Goal: Transaction & Acquisition: Subscribe to service/newsletter

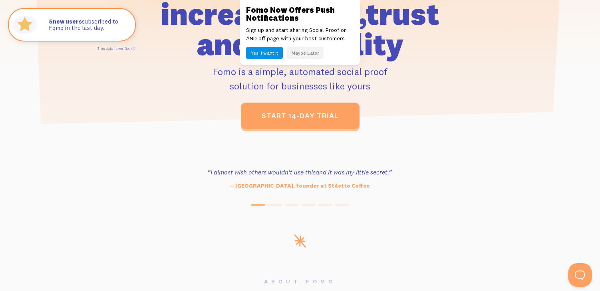
scroll to position [247, 0]
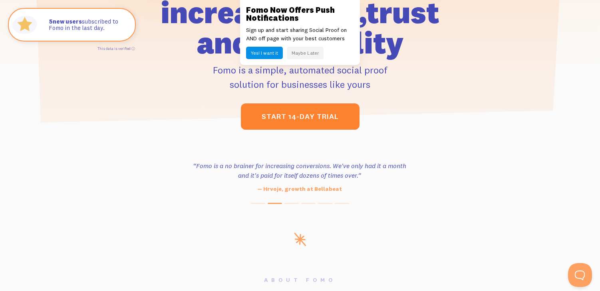
click at [298, 122] on link "start 14-day trial" at bounding box center [300, 117] width 119 height 26
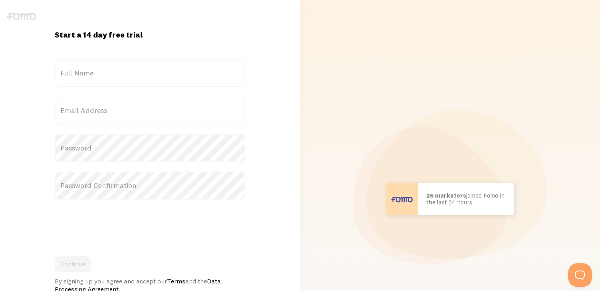
click at [130, 73] on label "Full Name" at bounding box center [150, 73] width 191 height 28
click at [130, 73] on input "Full Name" at bounding box center [150, 73] width 191 height 28
click at [90, 74] on label "Full Name" at bounding box center [150, 73] width 191 height 28
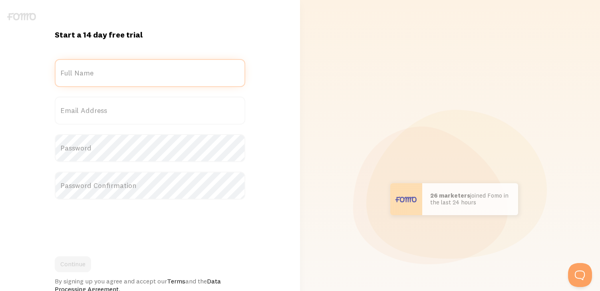
click at [90, 74] on input "Full Name" at bounding box center [150, 73] width 191 height 28
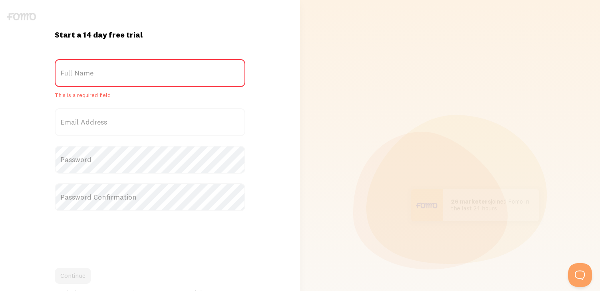
click at [107, 74] on label "Full Name" at bounding box center [150, 73] width 191 height 28
click at [107, 74] on input "Full Name" at bounding box center [150, 73] width 191 height 28
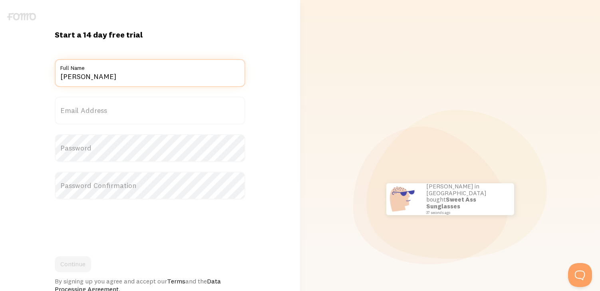
type input "[PERSON_NAME]"
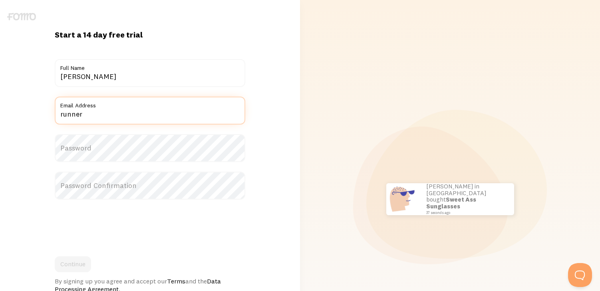
type input "[EMAIL_ADDRESS][DOMAIN_NAME]"
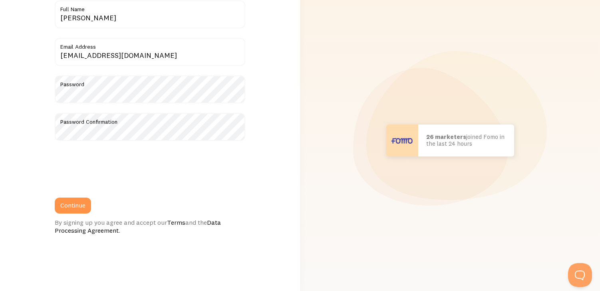
scroll to position [62, 0]
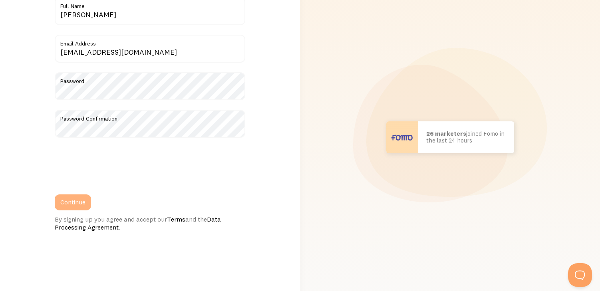
click at [71, 205] on button "Continue" at bounding box center [73, 203] width 36 height 16
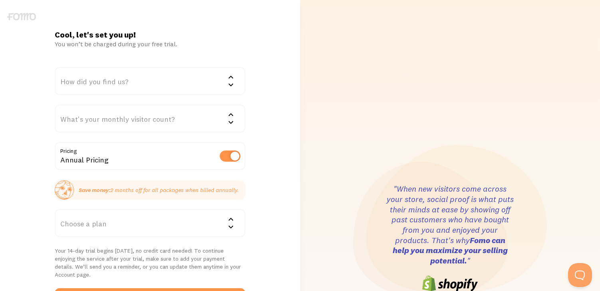
click at [123, 84] on div "How did you find us?" at bounding box center [150, 81] width 191 height 28
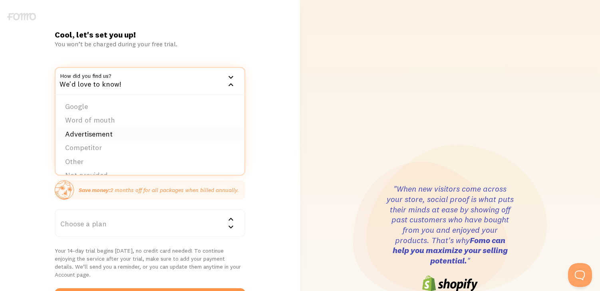
scroll to position [12, 0]
click at [98, 119] on li "Advertisement" at bounding box center [150, 122] width 189 height 14
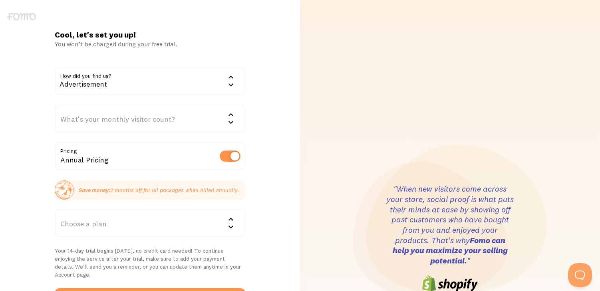
click at [114, 121] on div "What's your monthly visitor count?" at bounding box center [150, 119] width 191 height 28
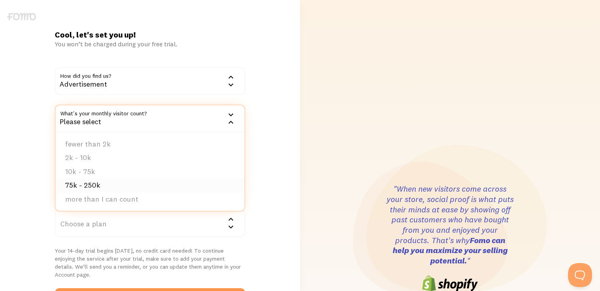
click at [100, 185] on li "75k - 250k" at bounding box center [150, 186] width 189 height 14
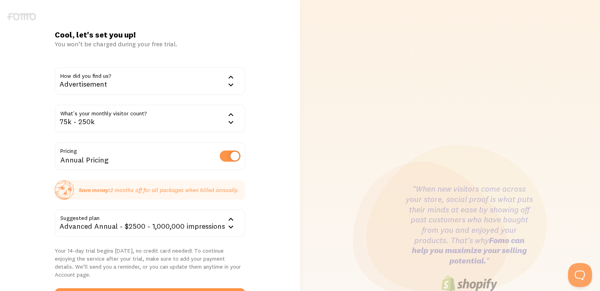
click at [272, 186] on div "Cool, let's set you up! You won’t be charged during your free trial. How did yo…" at bounding box center [150, 239] width 300 height 418
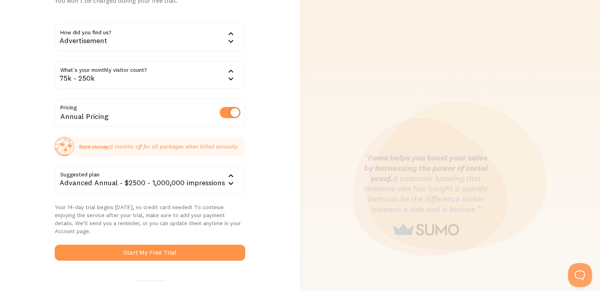
scroll to position [45, 0]
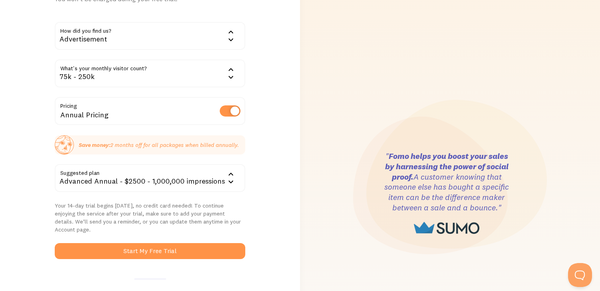
click at [225, 114] on label at bounding box center [230, 111] width 21 height 11
click at [225, 114] on input "checkbox" at bounding box center [230, 111] width 21 height 11
checkbox input "false"
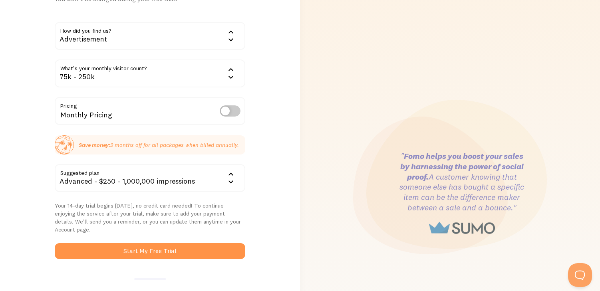
click at [181, 181] on div "Advanced - $250 - 1,000,000 impressions" at bounding box center [150, 178] width 191 height 28
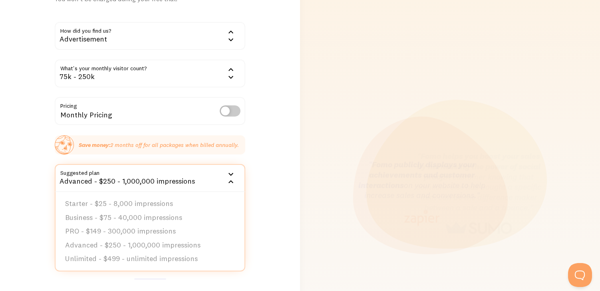
click at [181, 181] on div "Advanced - $250 - 1,000,000 impressions" at bounding box center [150, 178] width 191 height 28
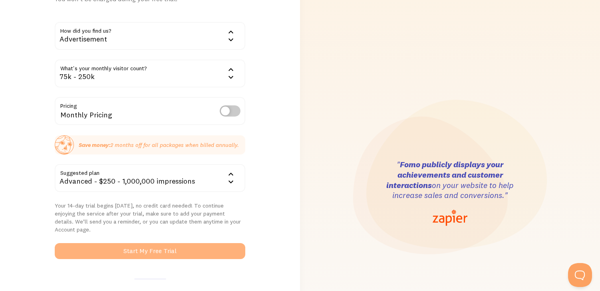
click at [158, 244] on button "Start My Free Trial" at bounding box center [150, 251] width 191 height 16
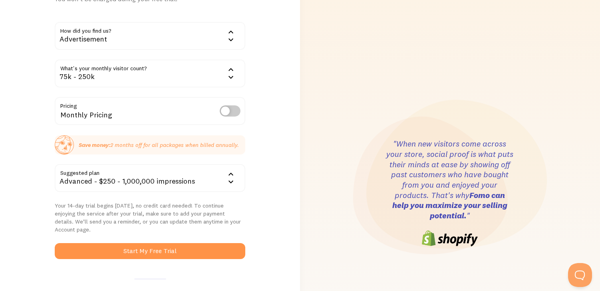
scroll to position [0, 0]
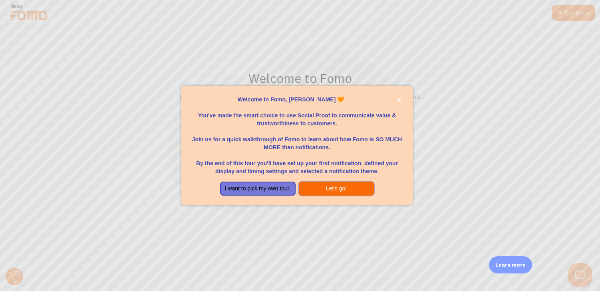
click at [332, 189] on button "Let's go!" at bounding box center [337, 189] width 76 height 14
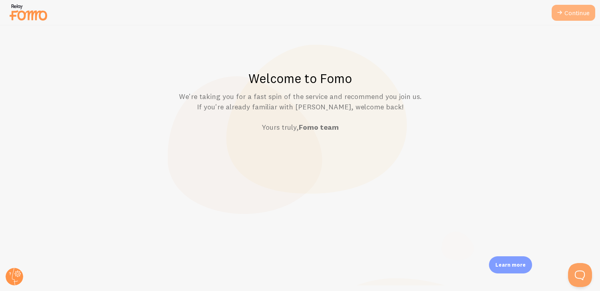
click at [572, 11] on link "Continue" at bounding box center [574, 13] width 44 height 16
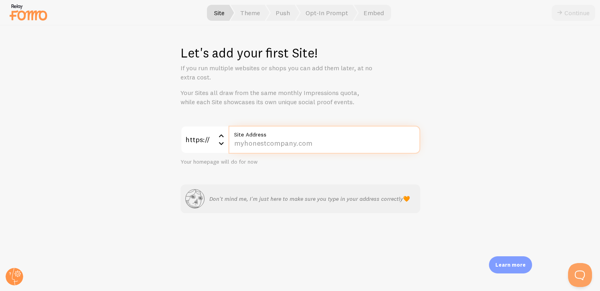
click at [279, 146] on input "Site Address" at bounding box center [325, 140] width 192 height 28
type input "262clo.com"
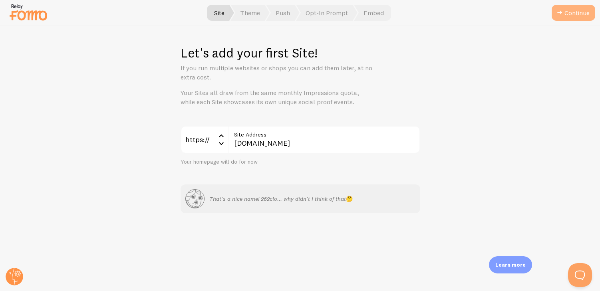
click at [568, 16] on button "Continue" at bounding box center [574, 13] width 44 height 16
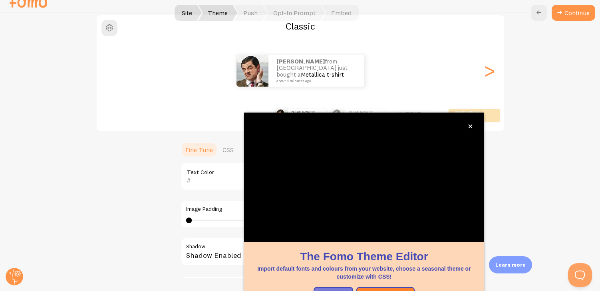
scroll to position [69, 0]
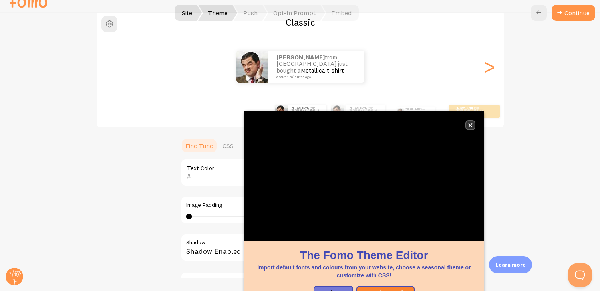
click at [473, 126] on icon "close," at bounding box center [471, 125] width 4 height 4
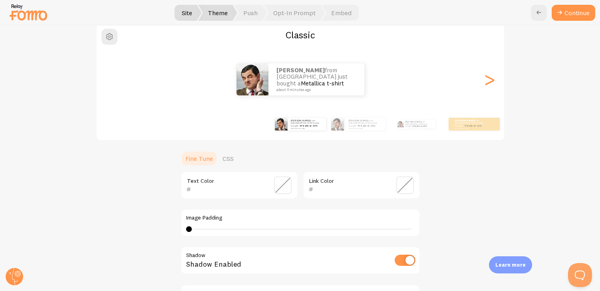
scroll to position [0, 0]
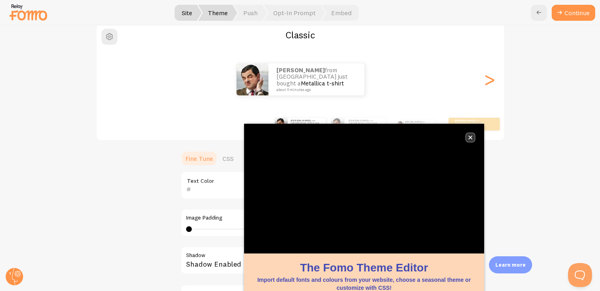
click at [470, 139] on icon "close," at bounding box center [471, 138] width 4 height 4
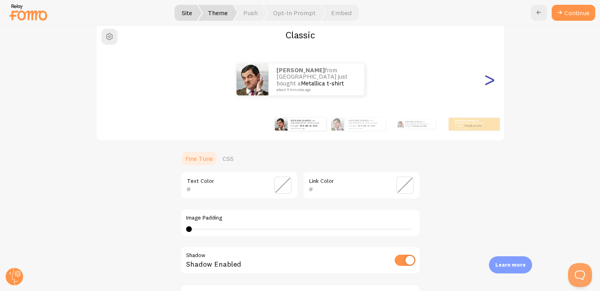
click at [489, 81] on div ">" at bounding box center [490, 80] width 10 height 58
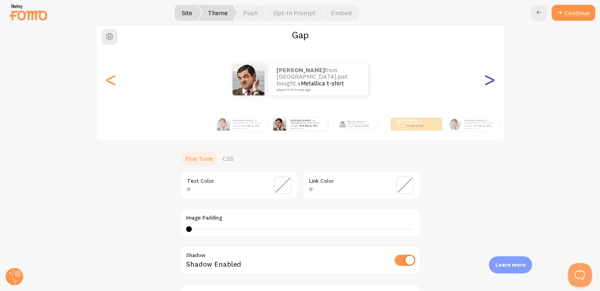
click at [488, 78] on div ">" at bounding box center [490, 80] width 10 height 58
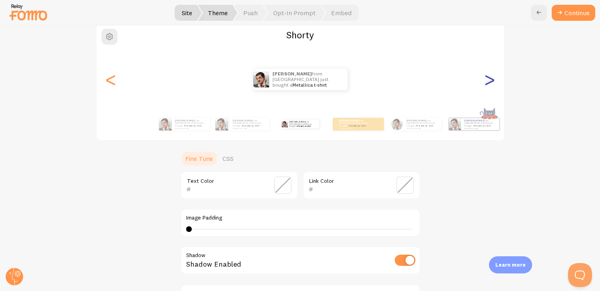
click at [488, 78] on div ">" at bounding box center [490, 80] width 10 height 58
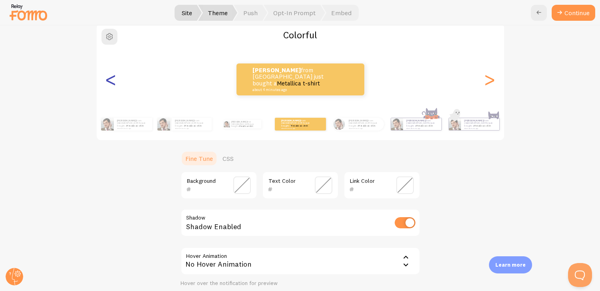
click at [109, 84] on div "<" at bounding box center [111, 80] width 10 height 58
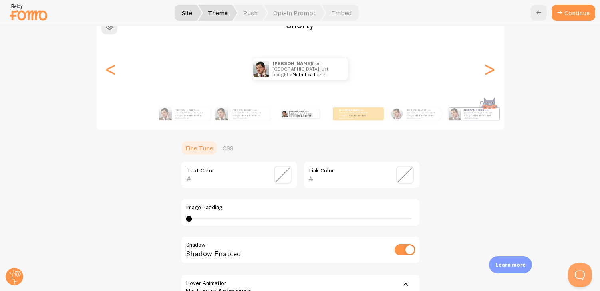
scroll to position [3, 0]
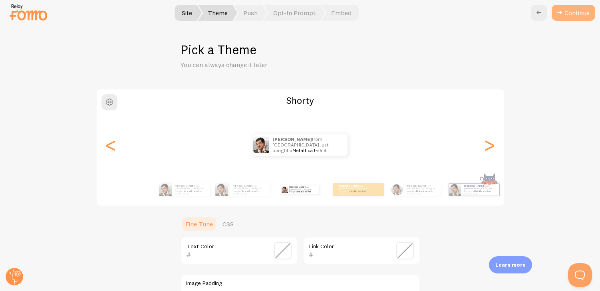
click at [564, 12] on button "Continue" at bounding box center [574, 13] width 44 height 16
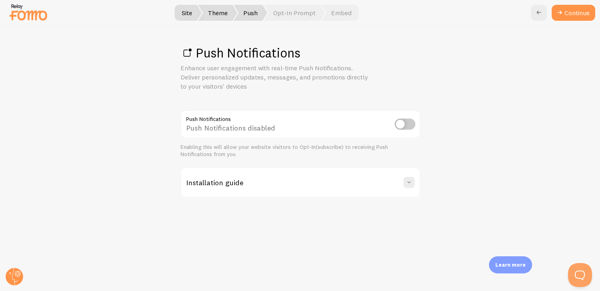
click at [239, 129] on div "Push Notifications disabled" at bounding box center [301, 124] width 240 height 29
click at [246, 82] on p "Enhance user engagement with real-time Push Notifications. Deliver personalized…" at bounding box center [277, 78] width 192 height 28
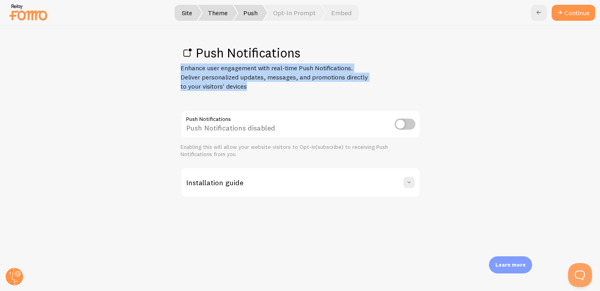
click at [246, 82] on p "Enhance user engagement with real-time Push Notifications. Deliver personalized…" at bounding box center [277, 78] width 192 height 28
click at [261, 85] on p "Enhance user engagement with real-time Push Notifications. Deliver personalized…" at bounding box center [277, 78] width 192 height 28
drag, startPoint x: 274, startPoint y: 89, endPoint x: 189, endPoint y: 79, distance: 86.2
click at [189, 79] on p "Enhance user engagement with real-time Push Notifications. Deliver personalized…" at bounding box center [277, 78] width 192 height 28
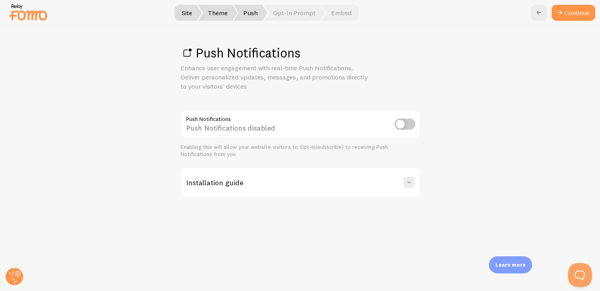
click at [189, 79] on p "Enhance user engagement with real-time Push Notifications. Deliver personalized…" at bounding box center [277, 78] width 192 height 28
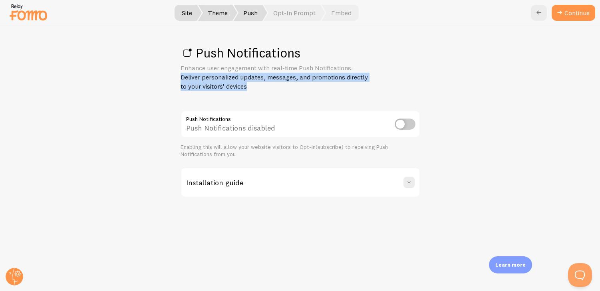
drag, startPoint x: 180, startPoint y: 79, endPoint x: 255, endPoint y: 87, distance: 74.8
click at [254, 87] on p "Enhance user engagement with real-time Push Notifications. Deliver personalized…" at bounding box center [277, 78] width 192 height 28
click at [255, 87] on p "Enhance user engagement with real-time Push Notifications. Deliver personalized…" at bounding box center [277, 78] width 192 height 28
drag, startPoint x: 271, startPoint y: 87, endPoint x: 182, endPoint y: 77, distance: 89.8
click at [182, 77] on p "Enhance user engagement with real-time Push Notifications. Deliver personalized…" at bounding box center [277, 78] width 192 height 28
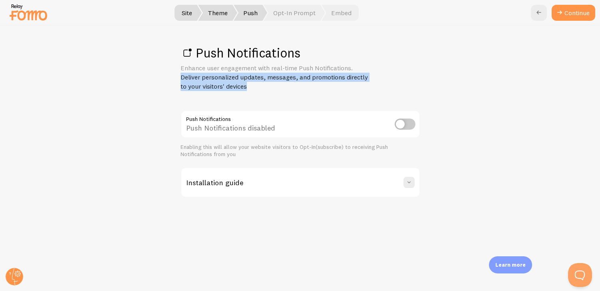
click at [182, 77] on p "Enhance user engagement with real-time Push Notifications. Deliver personalized…" at bounding box center [277, 78] width 192 height 28
drag, startPoint x: 177, startPoint y: 78, endPoint x: 264, endPoint y: 84, distance: 87.8
click at [264, 84] on div "Push Notifications Enhance user engagement with real-time Push Notifications. D…" at bounding box center [300, 159] width 600 height 266
click at [264, 84] on p "Enhance user engagement with real-time Push Notifications. Deliver personalized…" at bounding box center [277, 78] width 192 height 28
drag, startPoint x: 252, startPoint y: 87, endPoint x: 183, endPoint y: 73, distance: 70.5
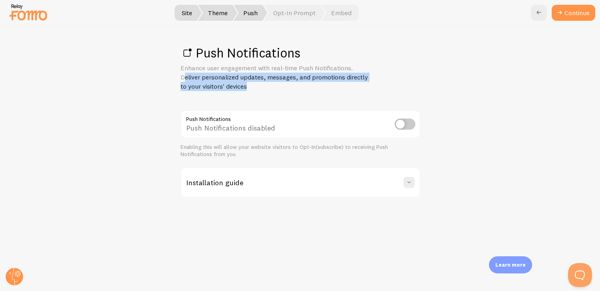
click at [183, 73] on p "Enhance user engagement with real-time Push Notifications. Deliver personalized…" at bounding box center [277, 78] width 192 height 28
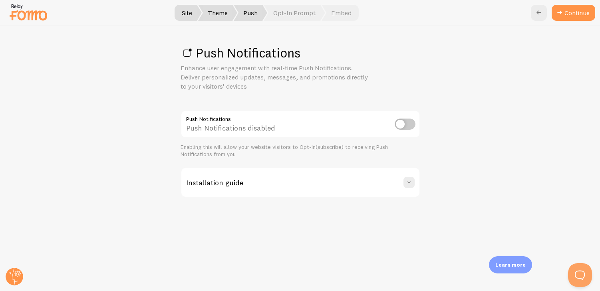
click at [407, 124] on input "checkbox" at bounding box center [405, 124] width 21 height 11
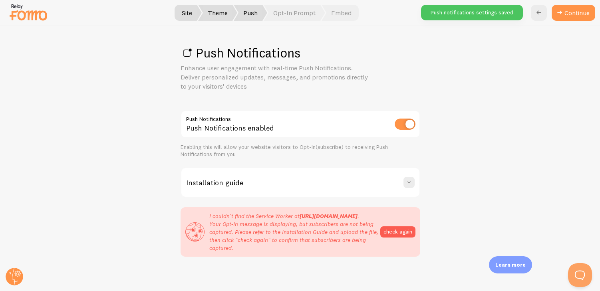
scroll to position [12, 0]
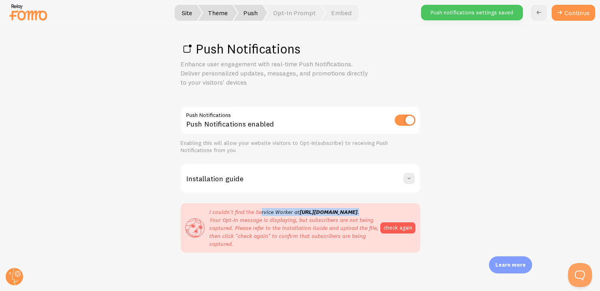
drag, startPoint x: 261, startPoint y: 204, endPoint x: 269, endPoint y: 215, distance: 14.1
click at [269, 215] on p "I couldn't find the Service Worker at https://262clo.com/firebase-messaging-sw.…" at bounding box center [294, 228] width 171 height 40
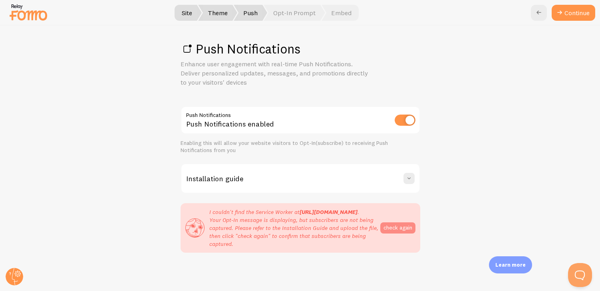
click at [399, 224] on button "check again" at bounding box center [398, 228] width 35 height 11
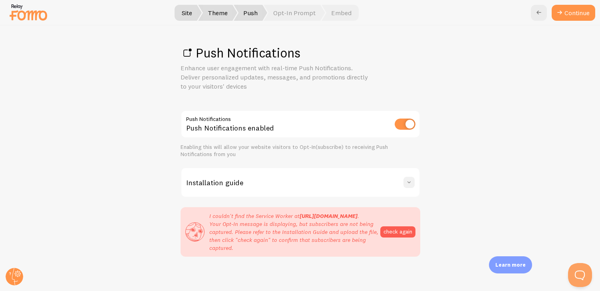
click at [404, 184] on button at bounding box center [409, 182] width 11 height 11
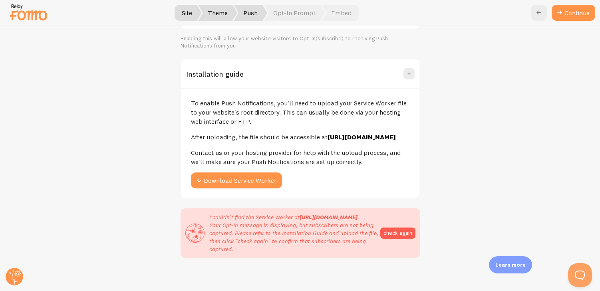
scroll to position [131, 0]
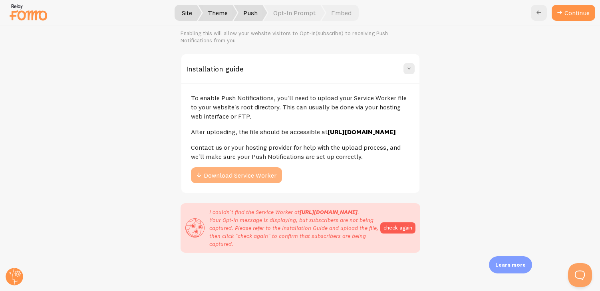
click at [240, 169] on button "Download Service Worker" at bounding box center [236, 176] width 91 height 16
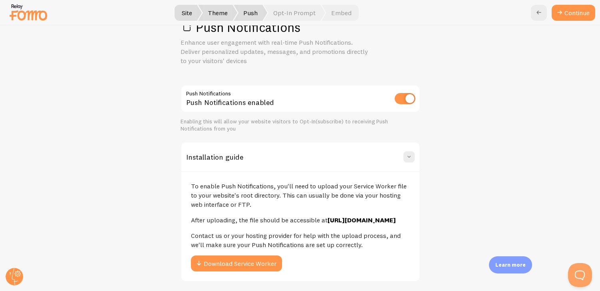
scroll to position [12, 0]
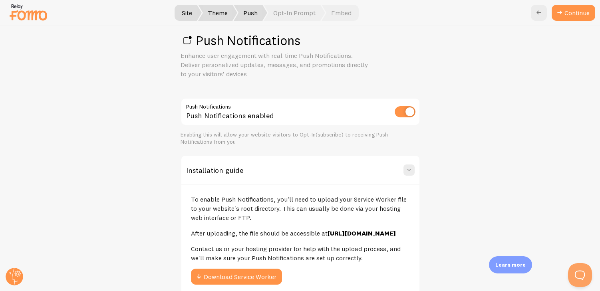
drag, startPoint x: 287, startPoint y: 209, endPoint x: 293, endPoint y: 217, distance: 9.7
click at [293, 217] on p "To enable Push Notifications, you'll need to upload your Service Worker file to…" at bounding box center [300, 209] width 219 height 28
drag, startPoint x: 304, startPoint y: 217, endPoint x: 203, endPoint y: 202, distance: 101.8
click at [203, 202] on p "To enable Push Notifications, you'll need to upload your Service Worker file to…" at bounding box center [300, 209] width 219 height 28
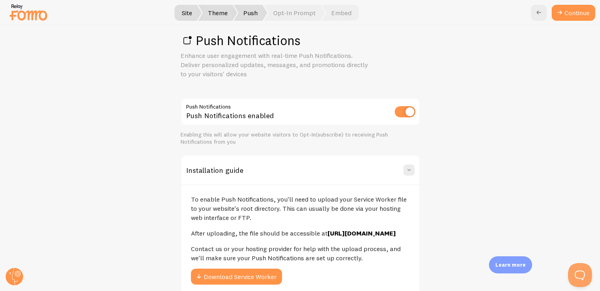
click at [203, 202] on p "To enable Push Notifications, you'll need to upload your Service Worker file to…" at bounding box center [300, 209] width 219 height 28
drag, startPoint x: 198, startPoint y: 202, endPoint x: 259, endPoint y: 214, distance: 61.9
click at [259, 214] on p "To enable Push Notifications, you'll need to upload your Service Worker file to…" at bounding box center [300, 209] width 219 height 28
drag, startPoint x: 267, startPoint y: 217, endPoint x: 225, endPoint y: 198, distance: 45.3
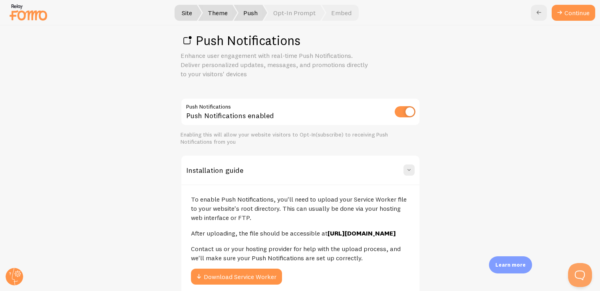
click at [225, 198] on p "To enable Push Notifications, you'll need to upload your Service Worker file to…" at bounding box center [300, 209] width 219 height 28
drag, startPoint x: 245, startPoint y: 218, endPoint x: 199, endPoint y: 199, distance: 49.1
click at [199, 199] on p "To enable Push Notifications, you'll need to upload your Service Worker file to…" at bounding box center [300, 209] width 219 height 28
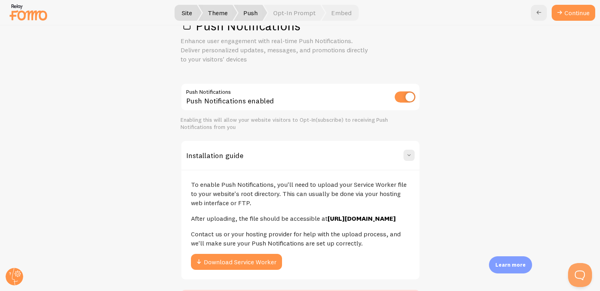
scroll to position [45, 0]
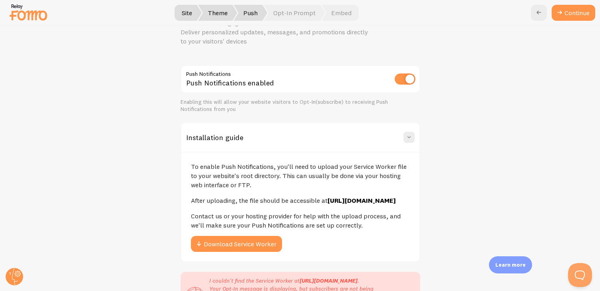
click at [401, 79] on input "checkbox" at bounding box center [405, 79] width 21 height 11
checkbox input "false"
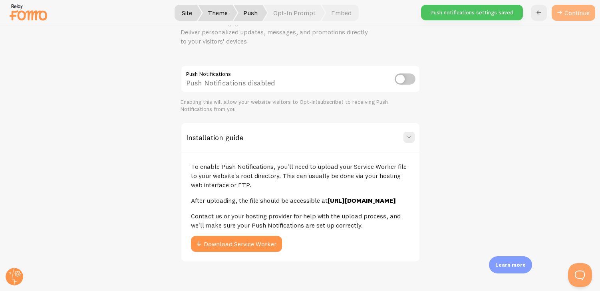
click at [567, 14] on link "Continue" at bounding box center [574, 13] width 44 height 16
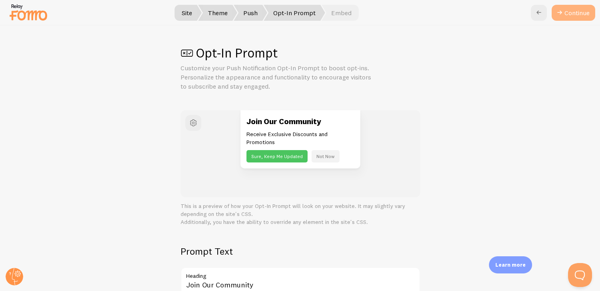
click at [580, 14] on button "Continue" at bounding box center [574, 13] width 44 height 16
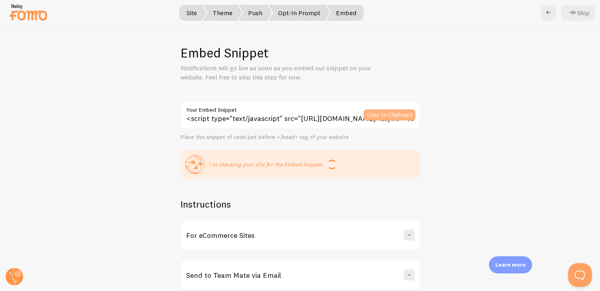
click at [388, 114] on button "Copy to Clipboard" at bounding box center [390, 115] width 52 height 11
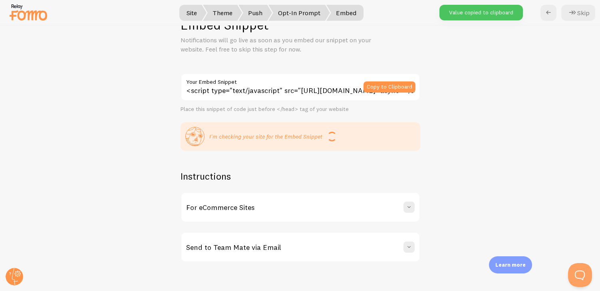
scroll to position [18, 0]
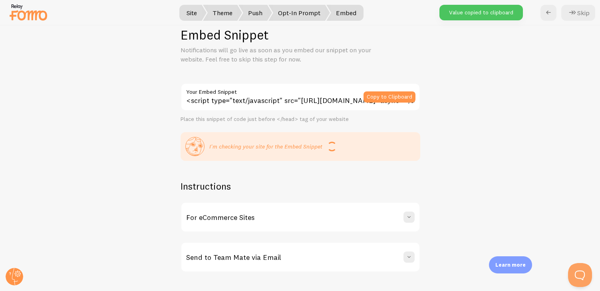
click at [285, 222] on div "For eCommerce Sites" at bounding box center [301, 217] width 238 height 29
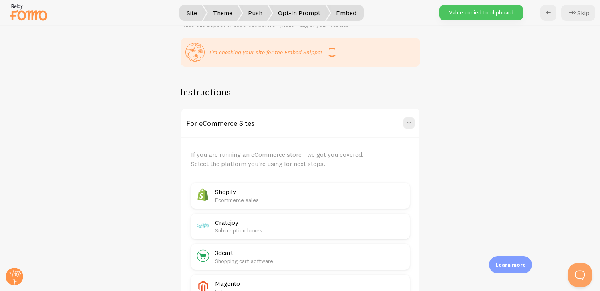
scroll to position [119, 0]
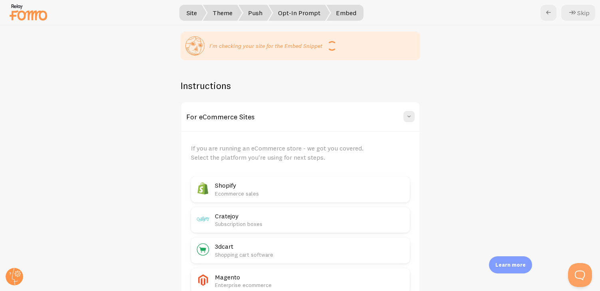
click at [255, 191] on p "Ecommerce sales" at bounding box center [310, 194] width 190 height 8
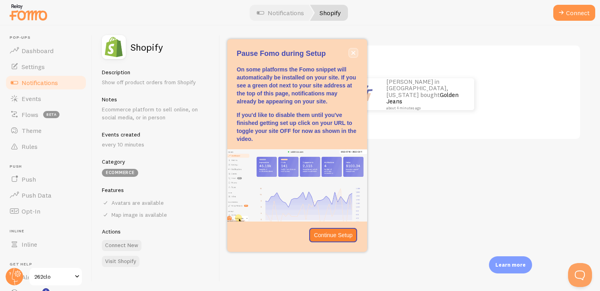
click at [354, 54] on icon "close," at bounding box center [353, 53] width 4 height 4
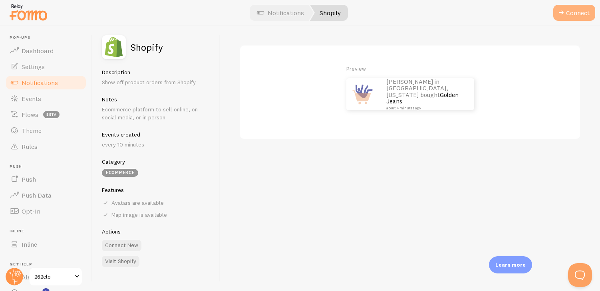
click at [563, 16] on span at bounding box center [562, 13] width 10 height 10
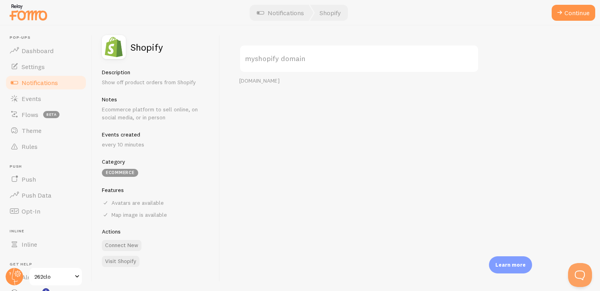
click at [305, 60] on label "myshopify domain" at bounding box center [359, 59] width 240 height 28
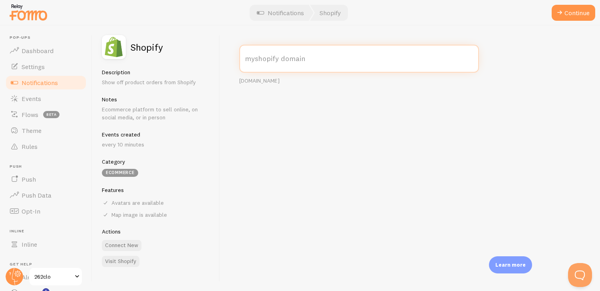
click at [305, 60] on input "myshopify domain" at bounding box center [359, 59] width 240 height 28
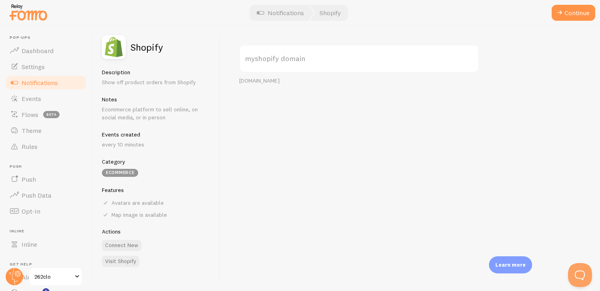
click at [307, 63] on label "myshopify domain" at bounding box center [359, 59] width 240 height 28
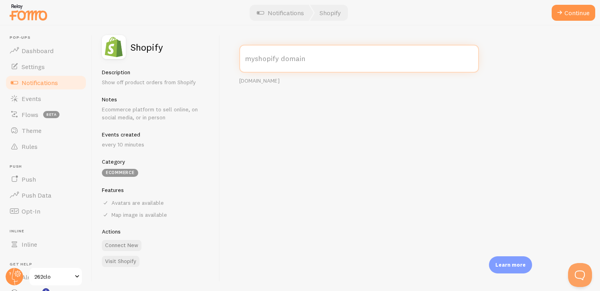
click at [307, 63] on input "myshopify domain" at bounding box center [359, 59] width 240 height 28
paste input "4dff57-67.myshopify.com"
type input "4dff57-67.myshopify.com"
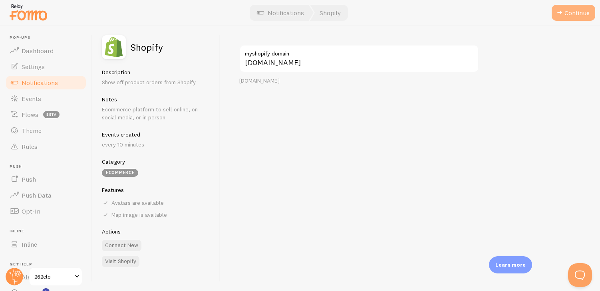
click at [573, 14] on button "Continue" at bounding box center [574, 13] width 44 height 16
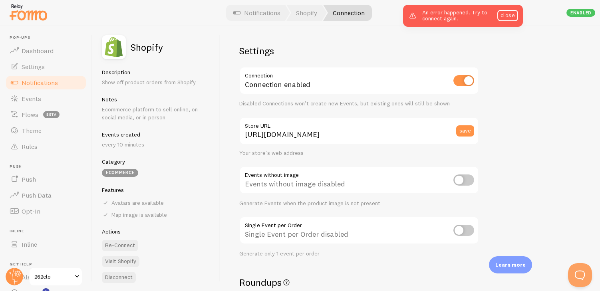
click at [379, 50] on h2 "Settings" at bounding box center [359, 51] width 240 height 12
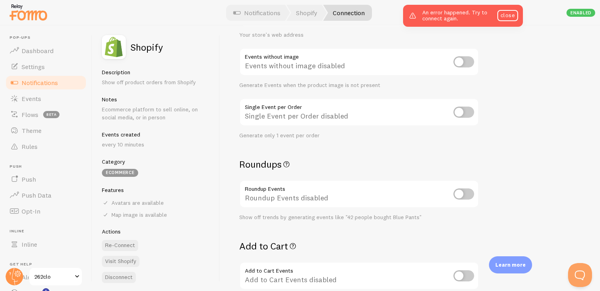
scroll to position [124, 0]
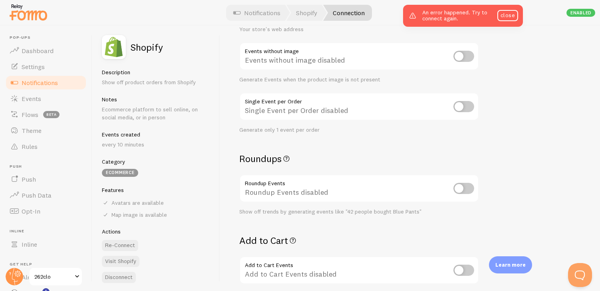
click at [304, 214] on div "Show off trends by generating events like "42 people bought Blue Pants"" at bounding box center [359, 212] width 240 height 7
click at [327, 213] on div "Show off trends by generating events like "42 people bought Blue Pants"" at bounding box center [359, 212] width 240 height 7
click at [311, 214] on div "Show off trends by generating events like "42 people bought Blue Pants"" at bounding box center [359, 212] width 240 height 7
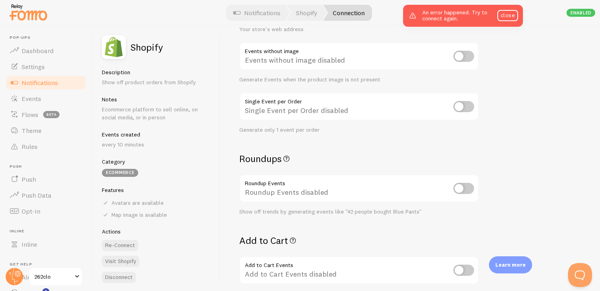
click at [311, 214] on div "Show off trends by generating events like "42 people bought Blue Pants"" at bounding box center [359, 212] width 240 height 7
click at [339, 215] on div "Show off trends by generating events like "42 people bought Blue Pants"" at bounding box center [359, 212] width 240 height 7
click at [466, 192] on input "checkbox" at bounding box center [464, 188] width 21 height 11
checkbox input "true"
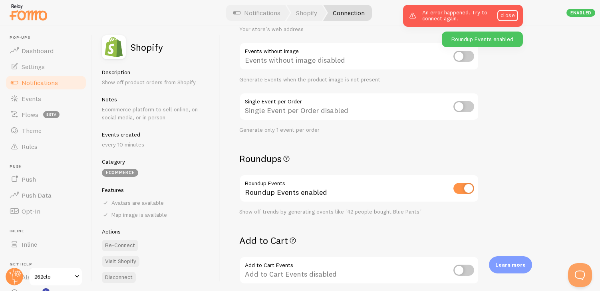
click at [385, 215] on div "Settings Connection Connection enabled Disabled Connections won't create new Ev…" at bounding box center [359, 192] width 240 height 543
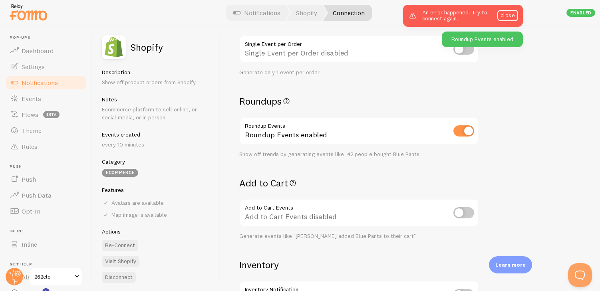
scroll to position [190, 0]
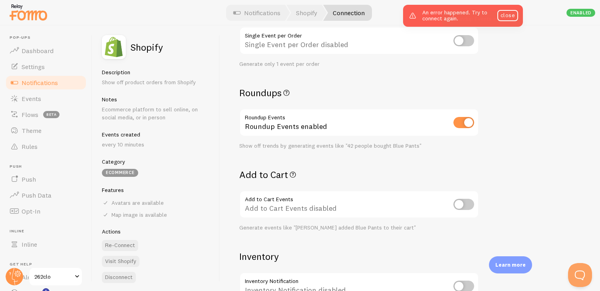
click at [467, 205] on input "checkbox" at bounding box center [464, 204] width 21 height 11
checkbox input "true"
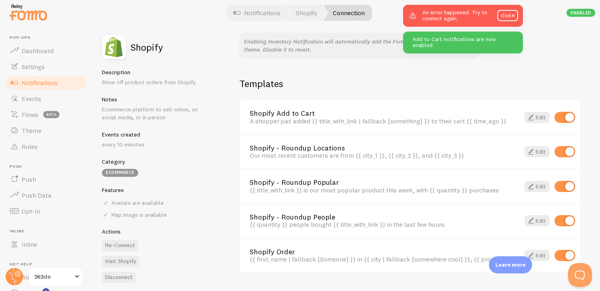
scroll to position [550, 0]
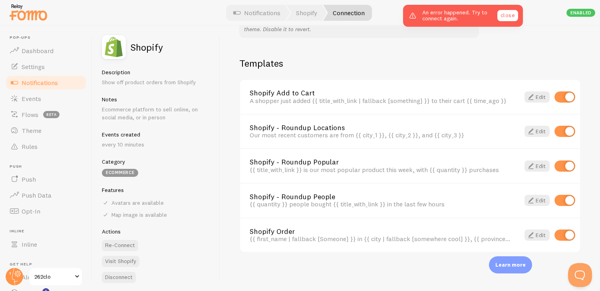
click at [507, 15] on link "close" at bounding box center [508, 15] width 21 height 11
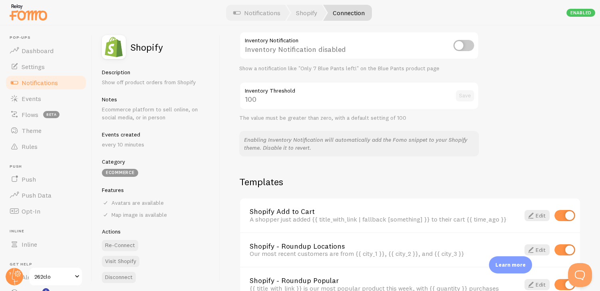
scroll to position [313, 0]
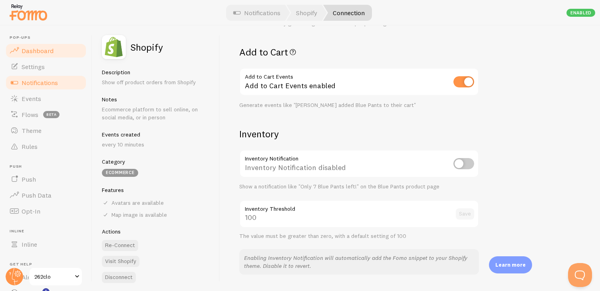
click at [51, 55] on link "Dashboard" at bounding box center [46, 51] width 82 height 16
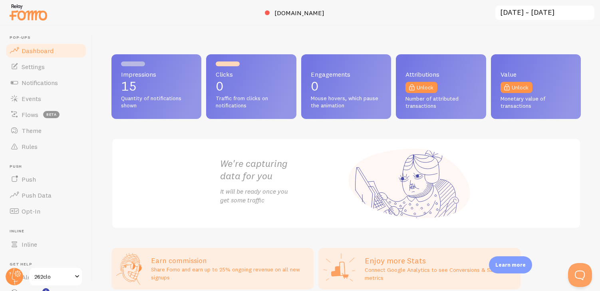
click at [438, 102] on span "Number of attributed transactions" at bounding box center [441, 103] width 71 height 14
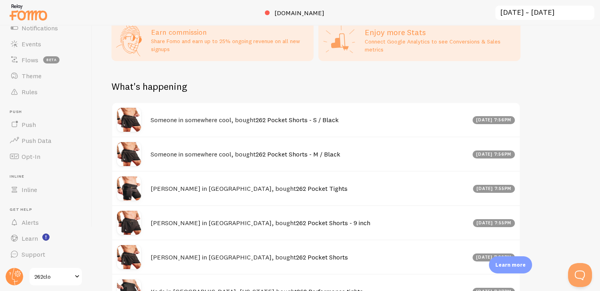
scroll to position [217, 0]
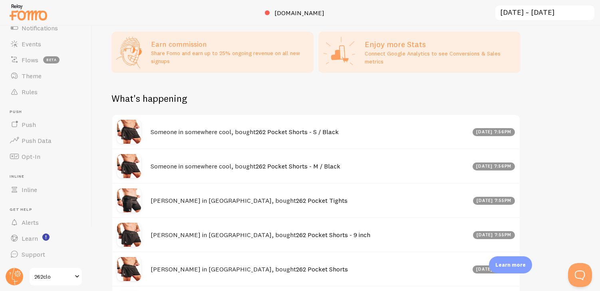
click at [208, 166] on h4 "Someone in somewhere cool, bought 262 Pocket Shorts - M / Black" at bounding box center [309, 166] width 317 height 8
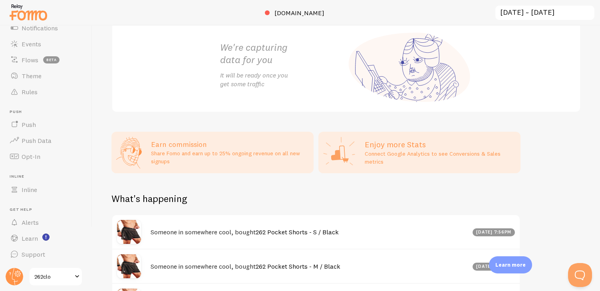
scroll to position [0, 0]
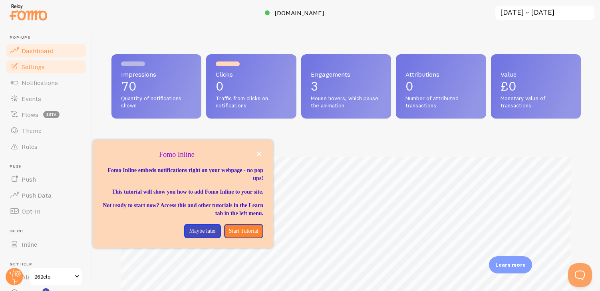
click at [36, 68] on span "Settings" at bounding box center [33, 67] width 23 height 8
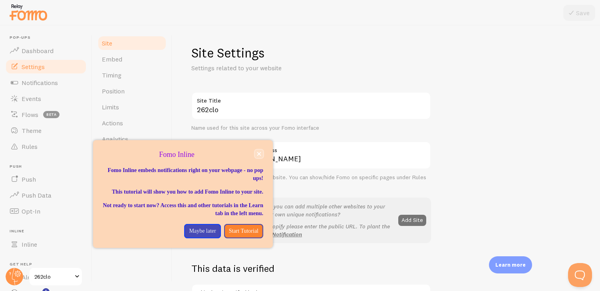
click at [258, 155] on icon "close," at bounding box center [259, 154] width 4 height 4
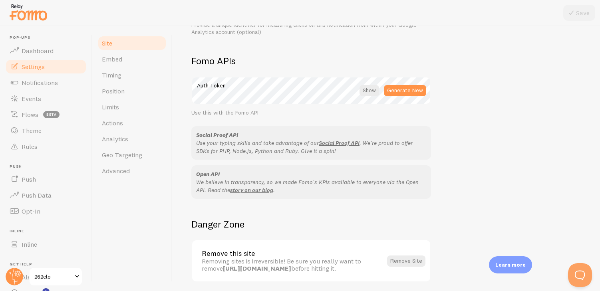
scroll to position [431, 0]
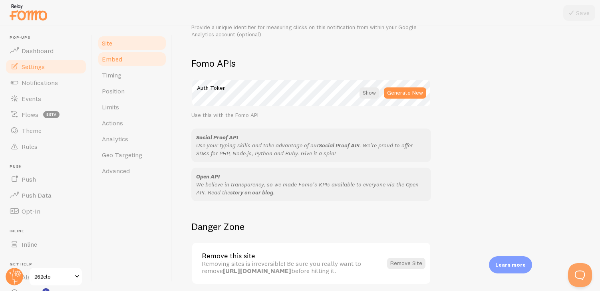
click at [139, 58] on link "Embed" at bounding box center [132, 59] width 70 height 16
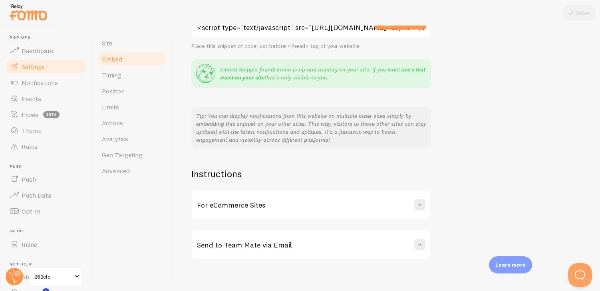
scroll to position [98, 0]
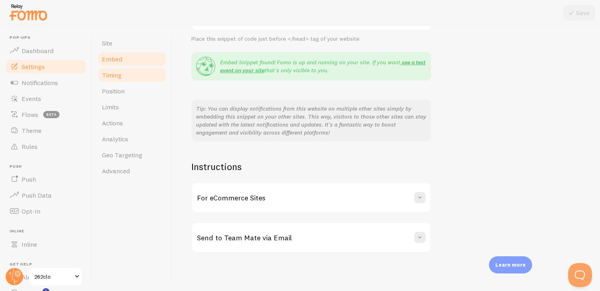
click at [136, 78] on link "Timing" at bounding box center [132, 75] width 70 height 16
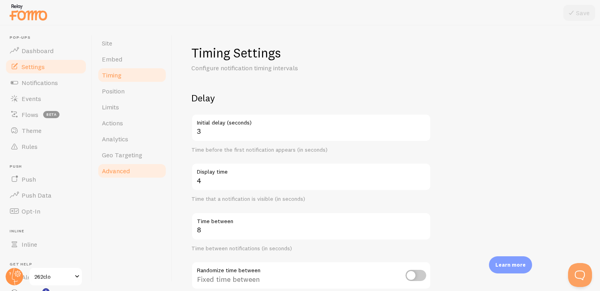
click at [124, 169] on span "Advanced" at bounding box center [116, 171] width 28 height 8
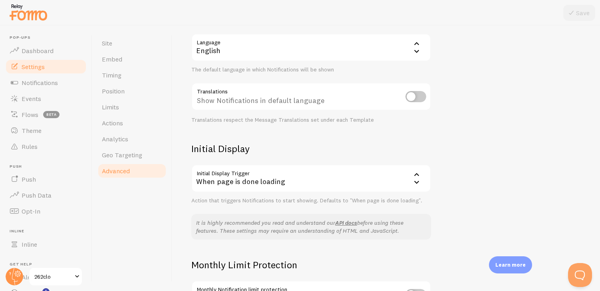
scroll to position [172, 0]
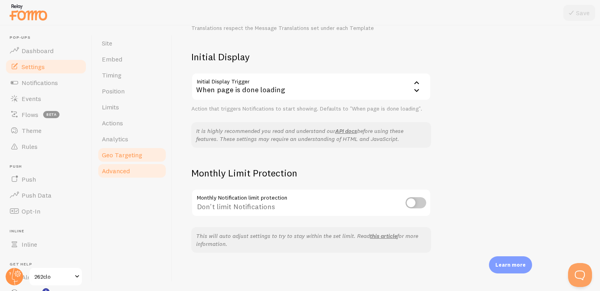
click at [133, 158] on span "Geo Targeting" at bounding box center [122, 155] width 40 height 8
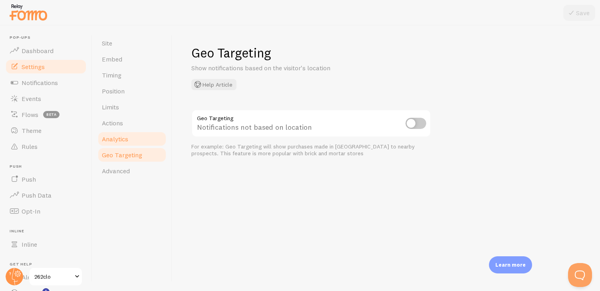
click at [120, 141] on span "Analytics" at bounding box center [115, 139] width 26 height 8
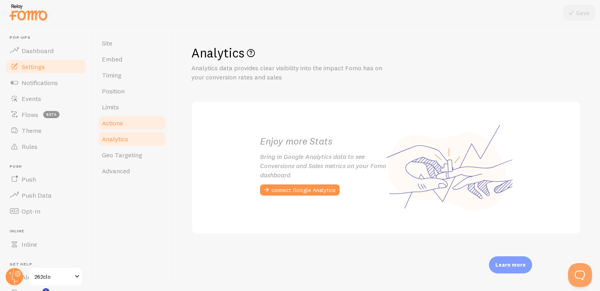
click at [115, 126] on span "Actions" at bounding box center [112, 123] width 21 height 8
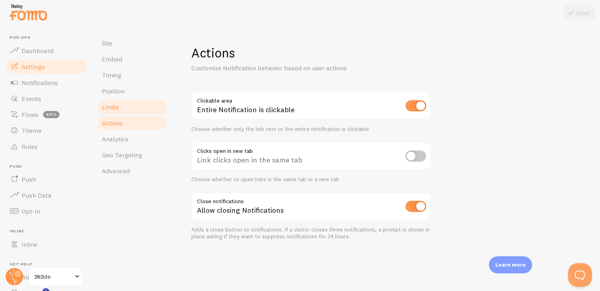
click at [112, 108] on span "Limits" at bounding box center [110, 107] width 17 height 8
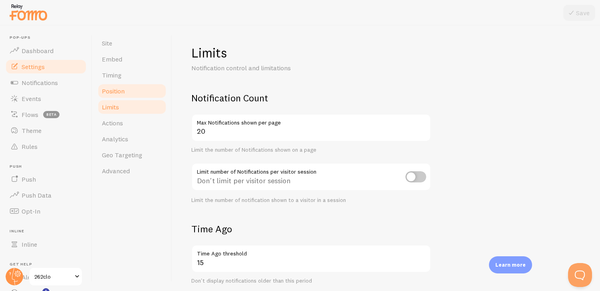
click at [114, 94] on span "Position" at bounding box center [113, 91] width 23 height 8
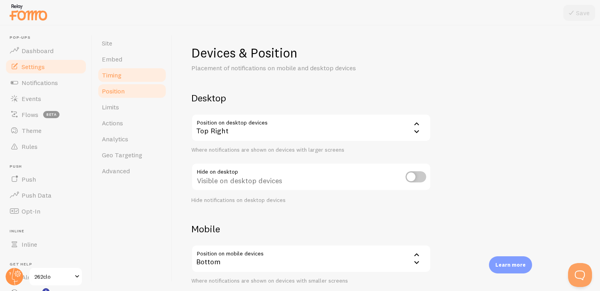
click at [114, 76] on span "Timing" at bounding box center [112, 75] width 20 height 8
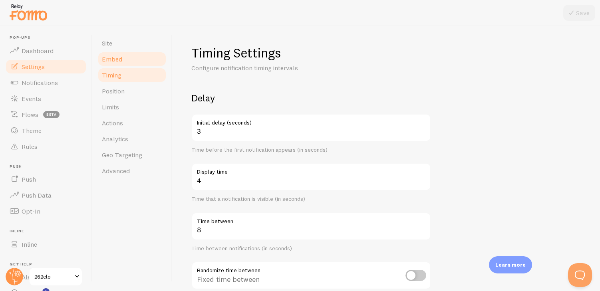
click at [114, 58] on span "Embed" at bounding box center [112, 59] width 20 height 8
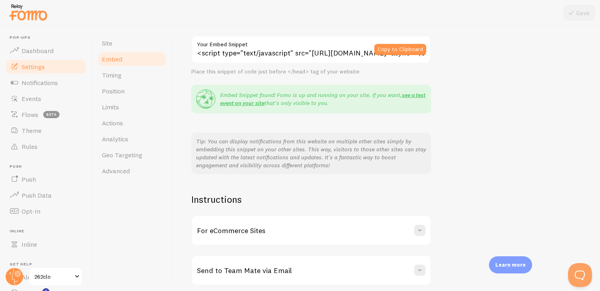
scroll to position [98, 0]
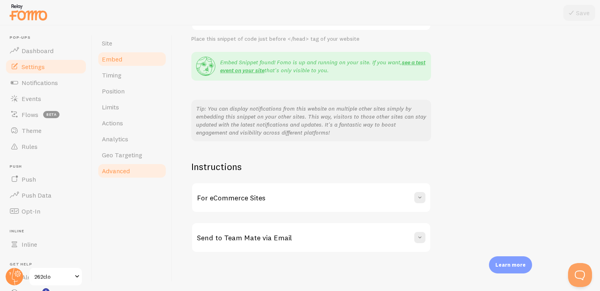
click at [130, 175] on link "Advanced" at bounding box center [132, 171] width 70 height 16
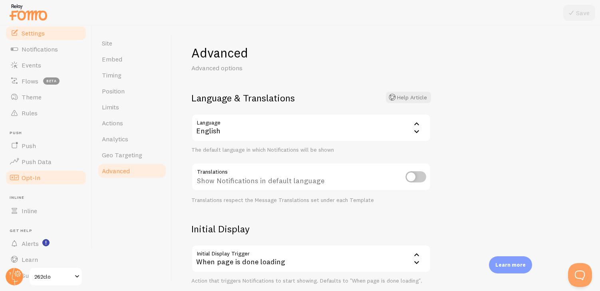
scroll to position [55, 0]
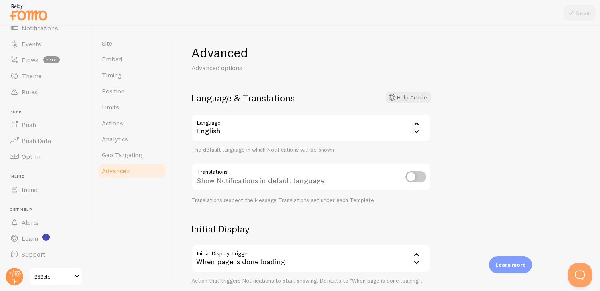
click at [69, 274] on span "262clo" at bounding box center [53, 277] width 38 height 10
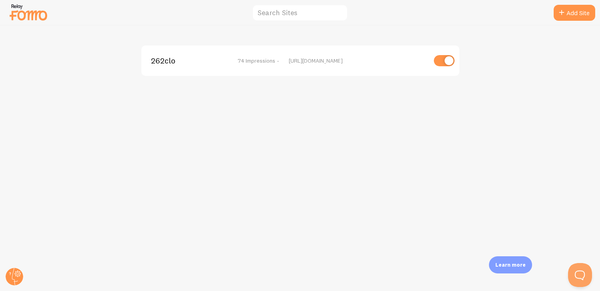
click at [443, 62] on input "checkbox" at bounding box center [444, 60] width 21 height 11
checkbox input "false"
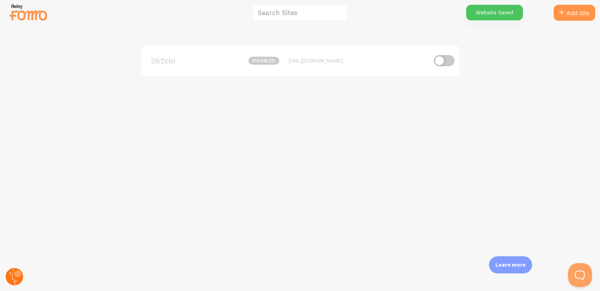
click at [12, 273] on circle at bounding box center [15, 277] width 18 height 18
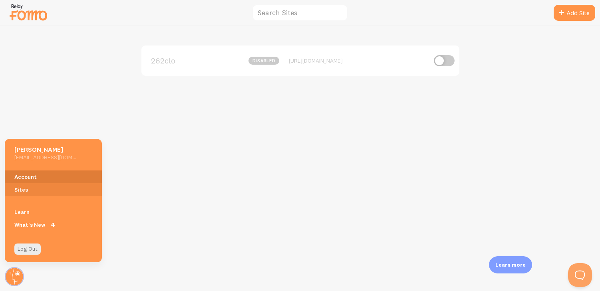
click at [33, 178] on link "Account" at bounding box center [53, 177] width 97 height 13
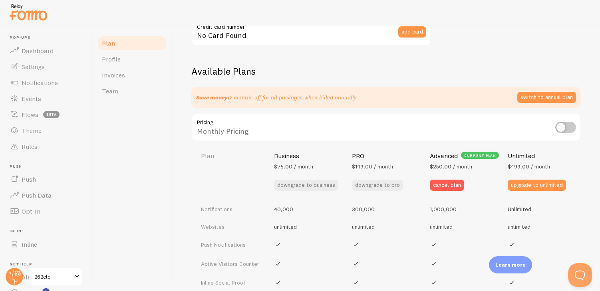
scroll to position [277, 0]
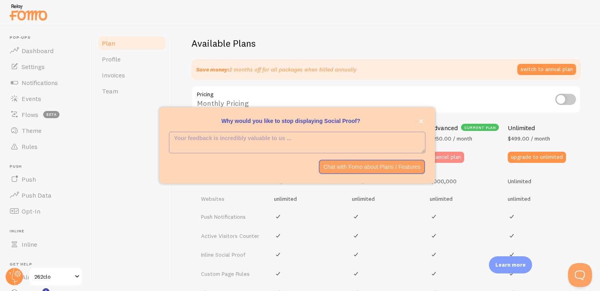
click at [455, 159] on button "cancel plan" at bounding box center [447, 157] width 34 height 11
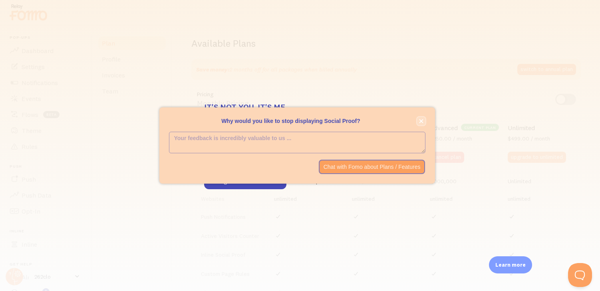
click at [420, 120] on icon "close," at bounding box center [421, 121] width 4 height 4
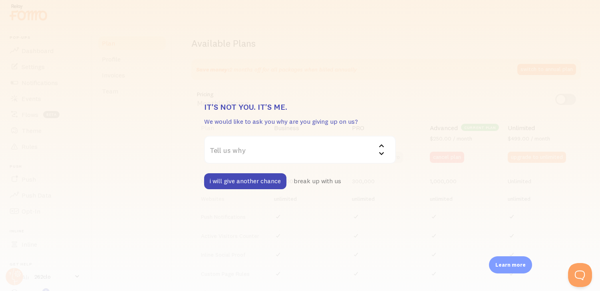
click at [283, 154] on label "Tell us why" at bounding box center [300, 150] width 192 height 28
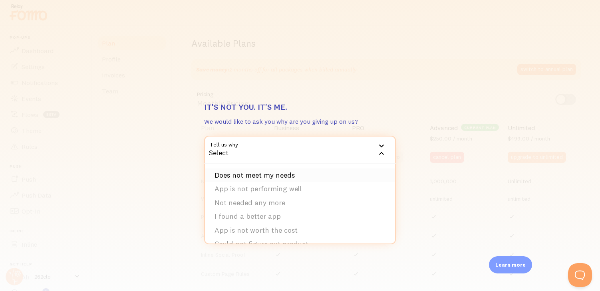
click at [259, 174] on li "Does not meet my needs" at bounding box center [300, 176] width 190 height 14
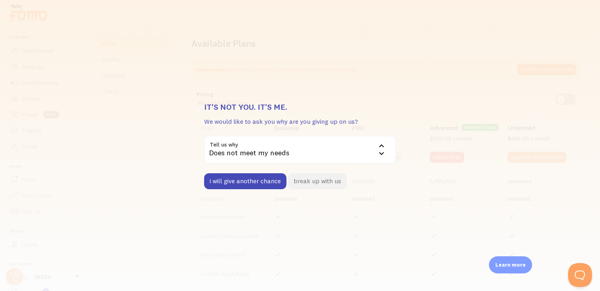
click at [320, 185] on button "break up with us" at bounding box center [317, 182] width 59 height 16
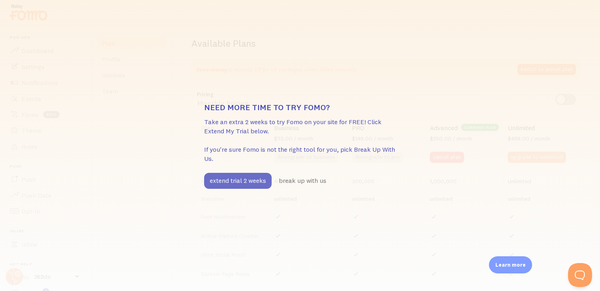
click at [239, 182] on button "extend trial 2 weeks" at bounding box center [238, 181] width 68 height 16
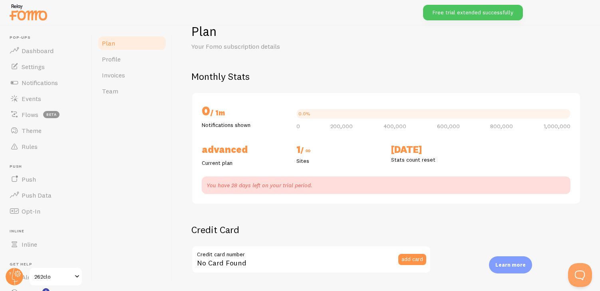
scroll to position [18, 0]
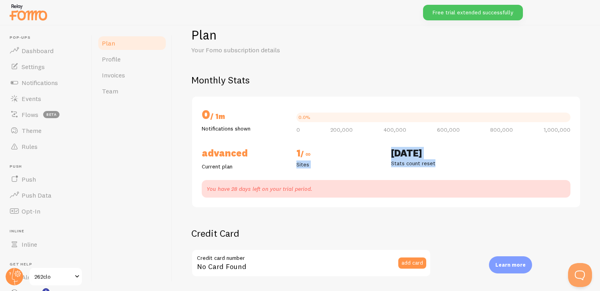
drag, startPoint x: 440, startPoint y: 169, endPoint x: 382, endPoint y: 153, distance: 60.6
click at [382, 153] on div "Advanced Current plan 1 / ∞ Sites Nov 9th Stats count reset" at bounding box center [386, 159] width 379 height 24
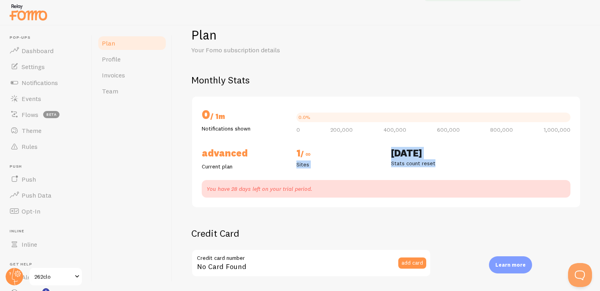
click at [382, 153] on div "1 / ∞ Sites" at bounding box center [339, 159] width 95 height 24
drag, startPoint x: 447, startPoint y: 170, endPoint x: 369, endPoint y: 156, distance: 79.6
click at [369, 157] on div "0 / 1m Notifications shown 0.0% 0 200,000 400,000 600,000 800,000 1,000,000 Adv…" at bounding box center [386, 152] width 390 height 112
click at [369, 156] on h2 "1 / ∞" at bounding box center [339, 154] width 85 height 14
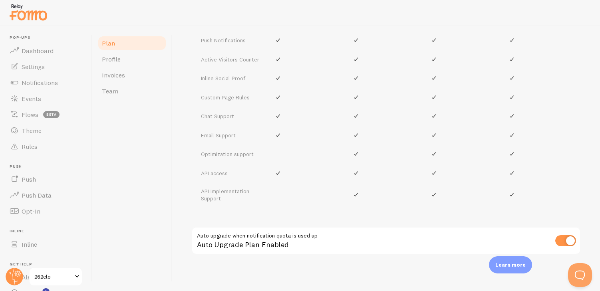
scroll to position [459, 0]
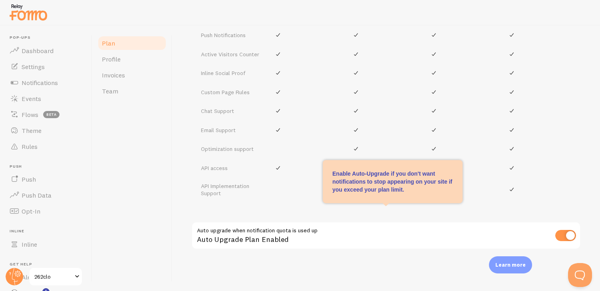
click at [565, 232] on input "checkbox" at bounding box center [566, 235] width 21 height 11
checkbox input "false"
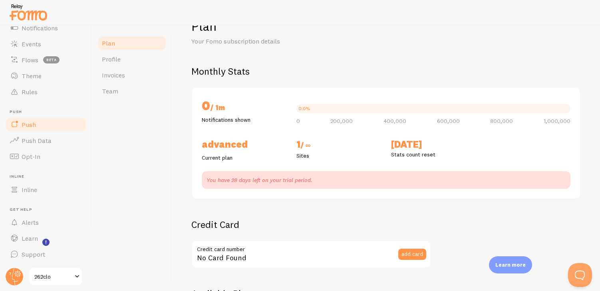
scroll to position [0, 0]
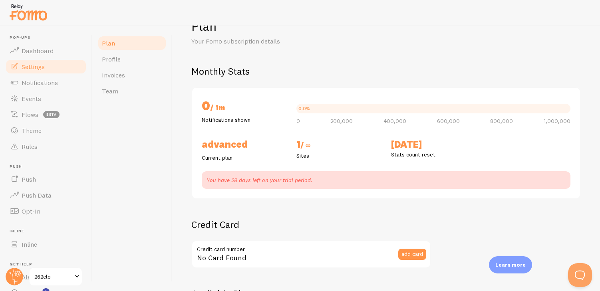
click at [41, 68] on span "Settings" at bounding box center [33, 67] width 23 height 8
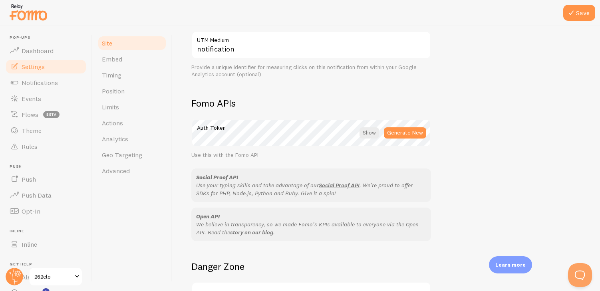
scroll to position [463, 0]
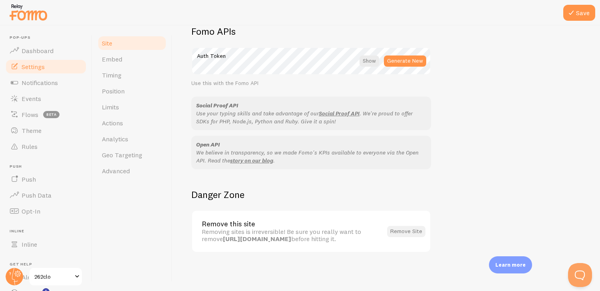
click at [403, 233] on button "Remove Site" at bounding box center [406, 231] width 38 height 11
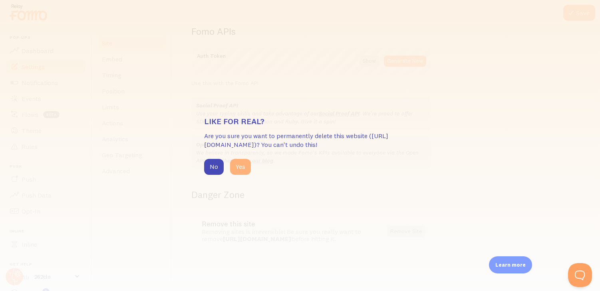
click at [246, 167] on button "Yes" at bounding box center [240, 167] width 21 height 16
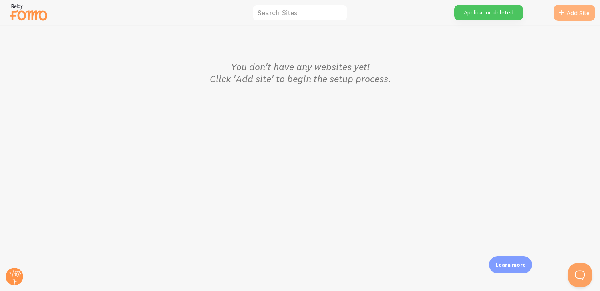
click at [572, 14] on link "Add Site" at bounding box center [575, 13] width 42 height 16
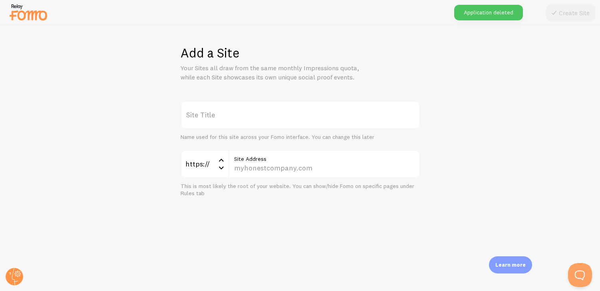
click at [244, 115] on label "Site Title" at bounding box center [301, 115] width 240 height 28
click at [244, 115] on input "Site Title" at bounding box center [301, 115] width 240 height 28
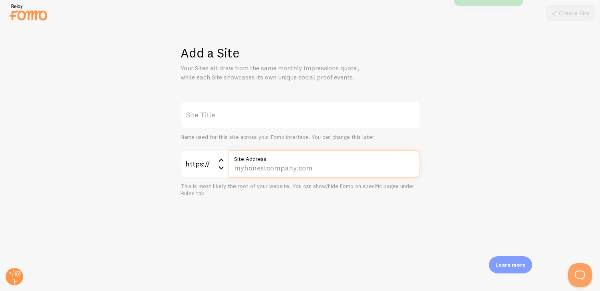
click at [260, 171] on input "Site Address" at bounding box center [325, 164] width 192 height 28
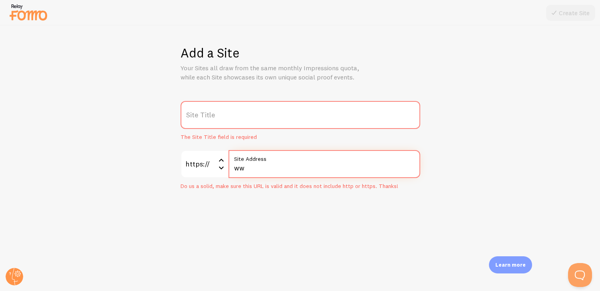
type input "w"
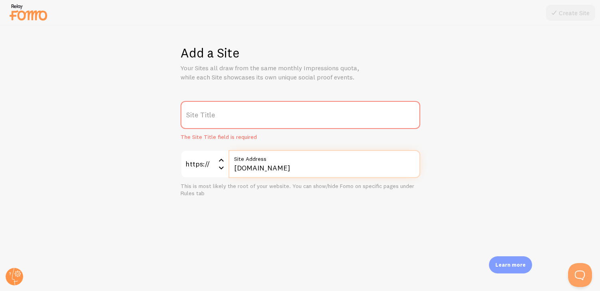
type input "[DOMAIN_NAME]"
click at [423, 177] on div "Site Title The Site Title field is required https:// https:// https:// http:// …" at bounding box center [301, 149] width 562 height 96
click at [254, 115] on label "Site Title" at bounding box center [301, 115] width 240 height 28
click at [254, 115] on input "Site Title" at bounding box center [301, 115] width 240 height 28
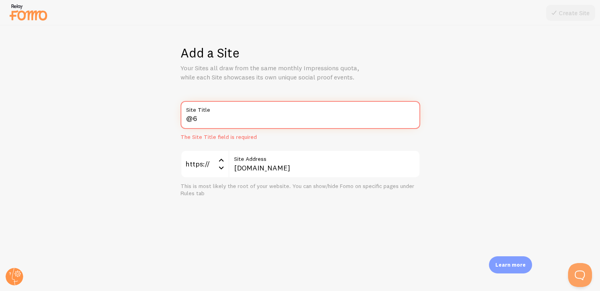
type input "@"
type input "262"
click at [457, 117] on div "262 Site Title The Site Title field is required https:// https:// https:// http…" at bounding box center [301, 149] width 562 height 96
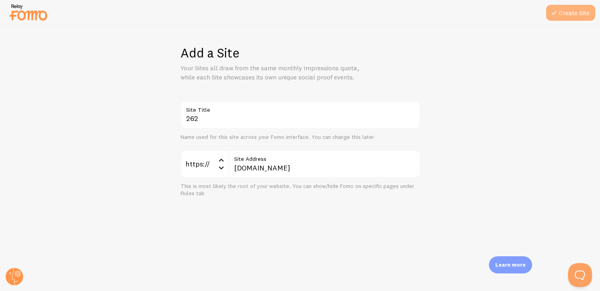
click at [579, 15] on button "Create Site" at bounding box center [571, 13] width 49 height 16
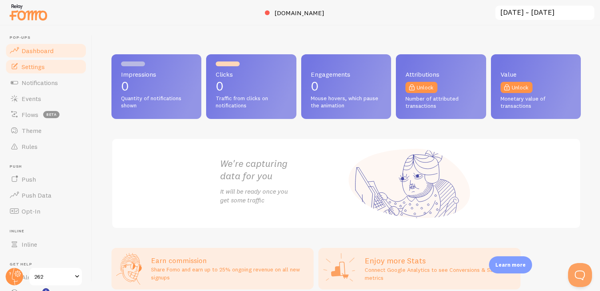
click at [33, 64] on span "Settings" at bounding box center [33, 67] width 23 height 8
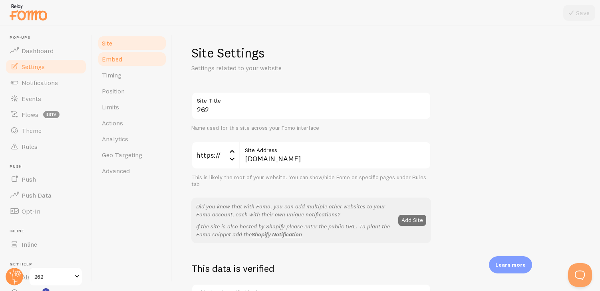
click at [127, 61] on link "Embed" at bounding box center [132, 59] width 70 height 16
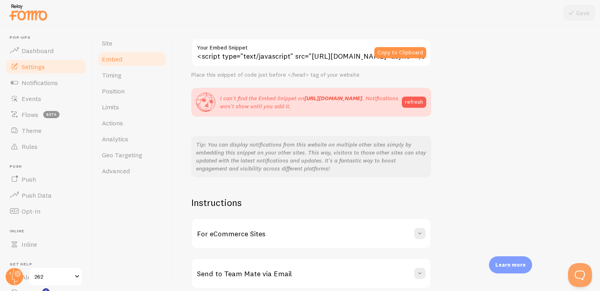
scroll to position [98, 0]
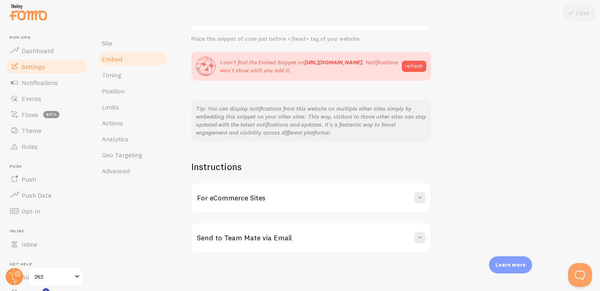
click at [282, 201] on div "For eCommerce Sites" at bounding box center [311, 198] width 238 height 29
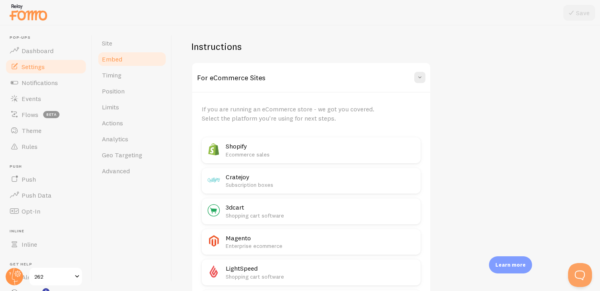
scroll to position [219, 0]
click at [271, 156] on p "Ecommerce sales" at bounding box center [321, 154] width 190 height 8
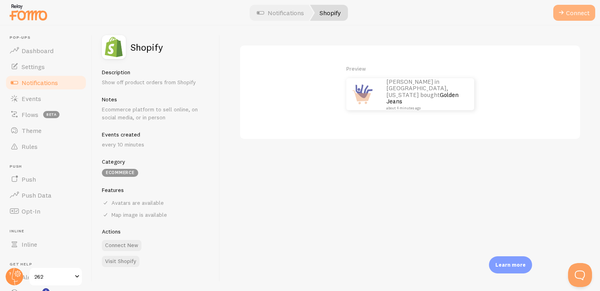
click at [566, 14] on span at bounding box center [562, 13] width 10 height 10
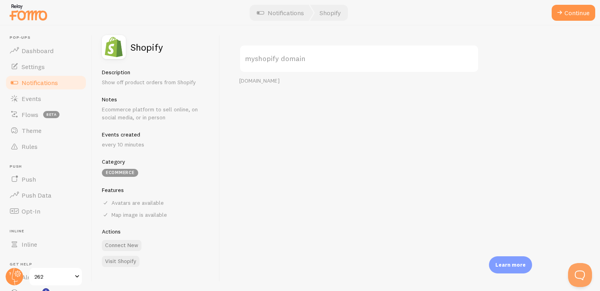
click at [279, 52] on label "myshopify domain" at bounding box center [359, 59] width 240 height 28
click at [279, 52] on input "myshopify domain" at bounding box center [359, 59] width 240 height 28
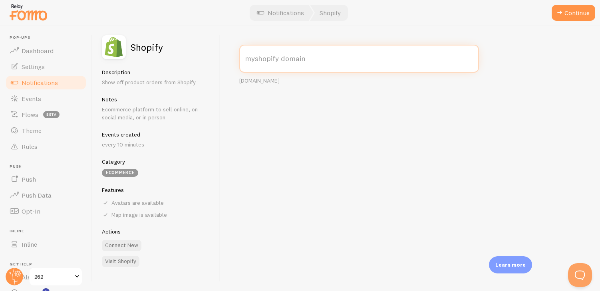
paste input "Back in Stock"
type input "Back in Stock"
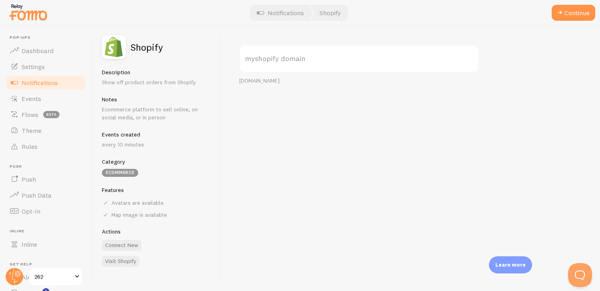
click at [312, 63] on label "myshopify domain" at bounding box center [359, 59] width 240 height 28
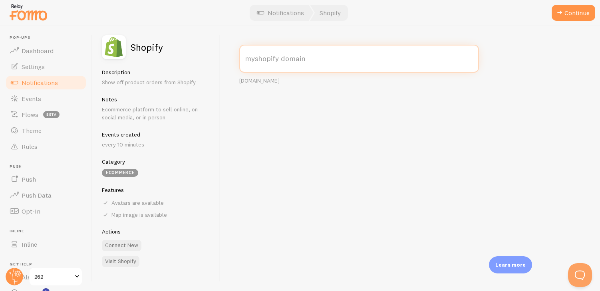
click at [312, 63] on input "myshopify domain" at bounding box center [359, 59] width 240 height 28
paste input "4dff57-67.myshopify.com"
type input "4dff57-67.myshopify.com"
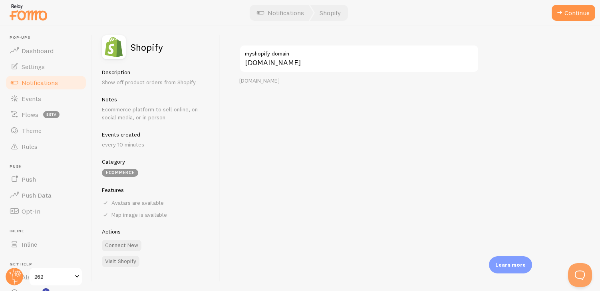
click at [329, 91] on div "4dff57-67.myshopify.com myshopify domain your-shop.myshopify.com" at bounding box center [410, 159] width 380 height 266
click at [576, 14] on button "Continue" at bounding box center [574, 13] width 44 height 16
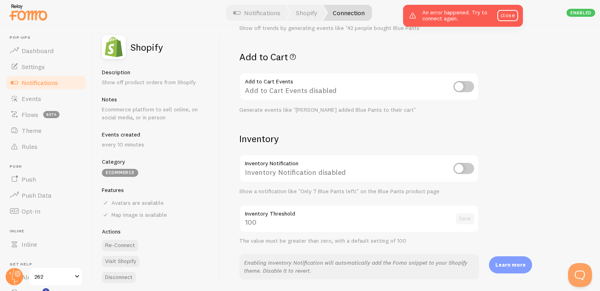
scroll to position [293, 0]
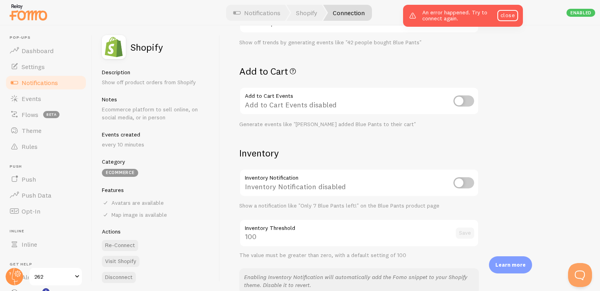
click at [290, 127] on div "Generate events like "Benjamin added Blue Pants to their cart"" at bounding box center [359, 124] width 240 height 7
click at [325, 126] on div "Generate events like "Benjamin added Blue Pants to their cart"" at bounding box center [359, 124] width 240 height 7
click at [305, 126] on div "Generate events like "Benjamin added Blue Pants to their cart"" at bounding box center [359, 124] width 240 height 7
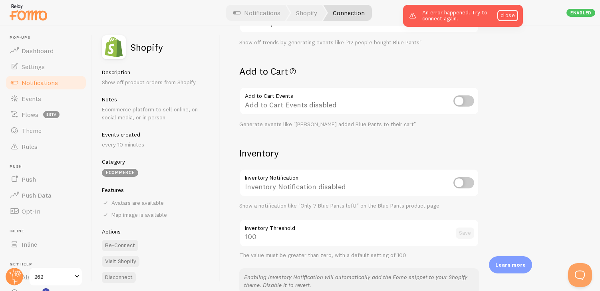
click at [305, 126] on div "Generate events like "Benjamin added Blue Pants to their cart"" at bounding box center [359, 124] width 240 height 7
click at [372, 134] on div "Settings Connection Connection enabled Disabled Connections won't create new Ev…" at bounding box center [359, 22] width 240 height 543
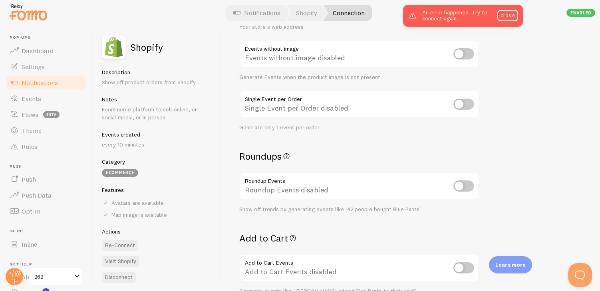
scroll to position [124, 0]
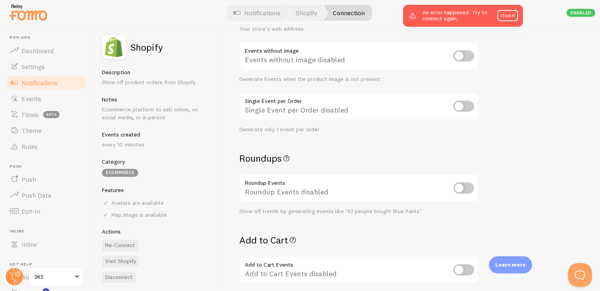
click at [468, 190] on input "checkbox" at bounding box center [464, 188] width 21 height 11
checkbox input "true"
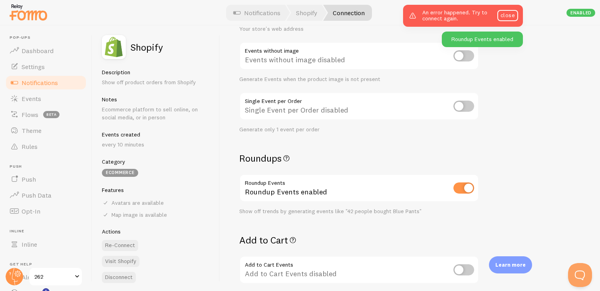
click at [507, 136] on div "Settings Connection Connection enabled Disabled Connections won't create new Ev…" at bounding box center [410, 159] width 380 height 266
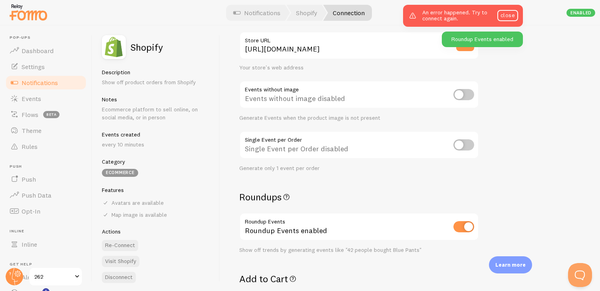
scroll to position [80, 0]
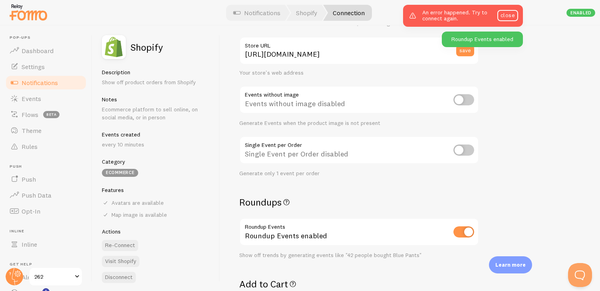
click at [297, 173] on div "Generate only 1 event per order" at bounding box center [359, 173] width 240 height 7
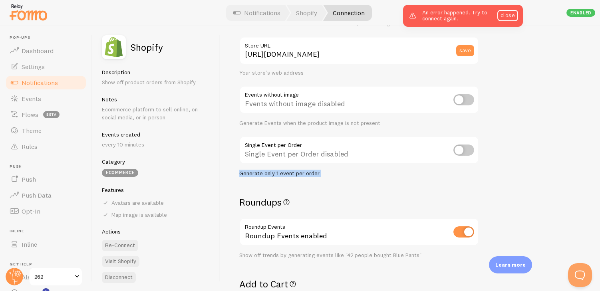
click at [466, 152] on input "checkbox" at bounding box center [464, 150] width 21 height 11
checkbox input "true"
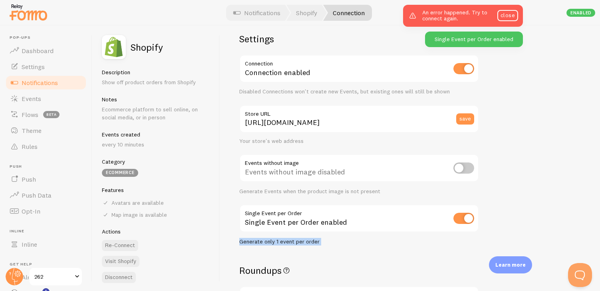
scroll to position [10, 0]
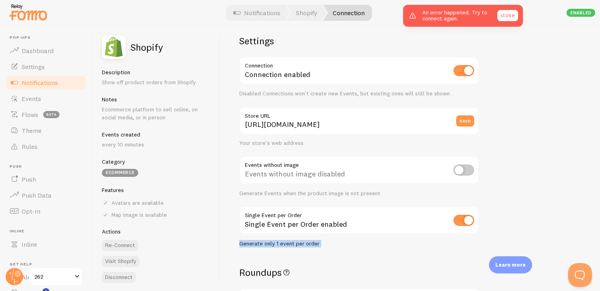
click at [507, 16] on link "close" at bounding box center [508, 15] width 21 height 11
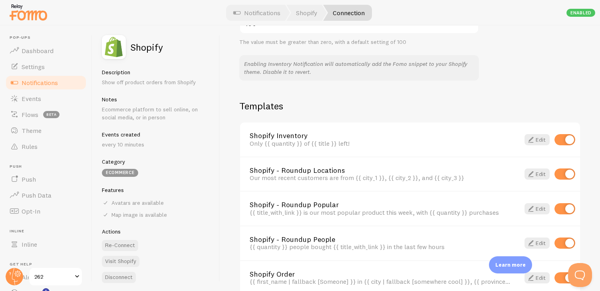
scroll to position [550, 0]
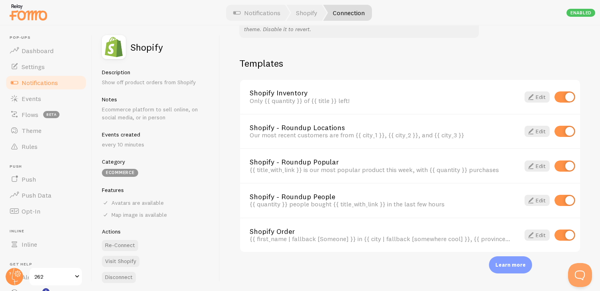
click at [563, 98] on input "checkbox" at bounding box center [565, 97] width 21 height 11
checkbox input "false"
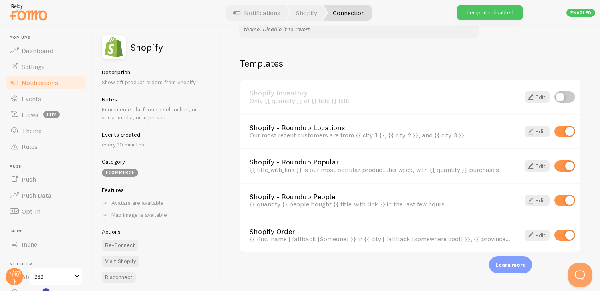
scroll to position [9, 0]
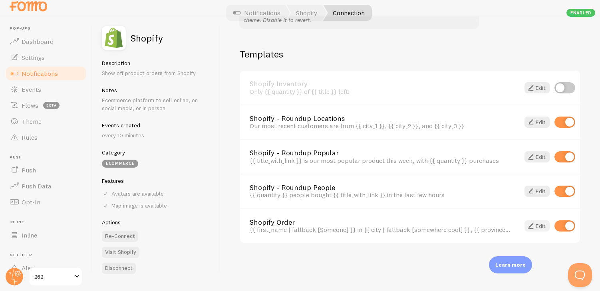
click at [540, 226] on link "Edit" at bounding box center [537, 226] width 25 height 11
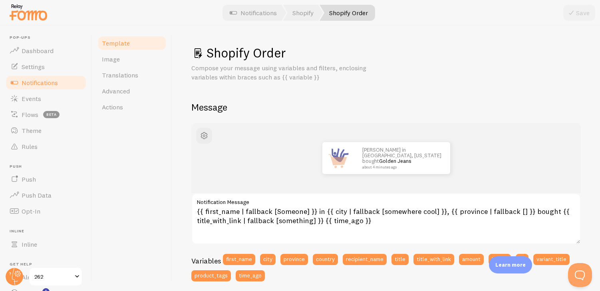
scroll to position [12, 0]
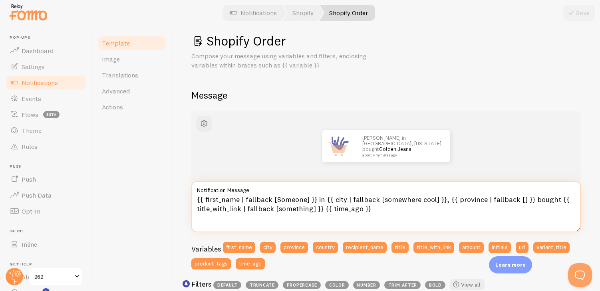
drag, startPoint x: 348, startPoint y: 200, endPoint x: 431, endPoint y: 197, distance: 83.6
click at [431, 197] on textarea "{{ first_name | fallback [Someone] }} in {{ city | fallback [somewhere cool] }}…" at bounding box center [386, 207] width 390 height 51
click at [410, 198] on textarea "{{ first_name | fallback [Someone] }} in {{ city | fallback [somewhere cool] }}…" at bounding box center [386, 207] width 390 height 51
drag, startPoint x: 378, startPoint y: 201, endPoint x: 430, endPoint y: 201, distance: 51.6
click at [430, 201] on textarea "{{ first_name | fallback [Someone] }} in {{ city | fallback [somewhere cool] }}…" at bounding box center [386, 207] width 390 height 51
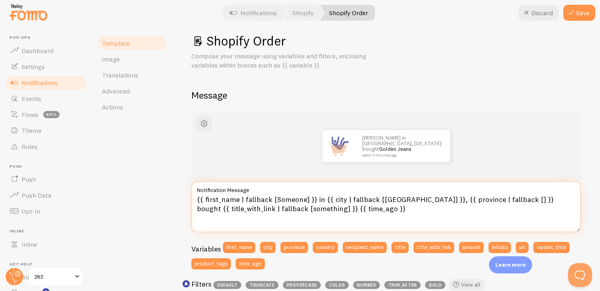
click at [239, 209] on textarea "{{ first_name | fallback [Someone] }} in {{ city | fallback [Dublin] }}, {{ pro…" at bounding box center [386, 207] width 390 height 51
click at [283, 199] on textarea "{{ first_name | fallback [Someone] }} in {{ city | fallback [Dublin] }}, {{ pro…" at bounding box center [386, 207] width 390 height 51
click at [239, 209] on textarea "{{ first_name | fallback [Mark] }} in {{ city | fallback [Dublin] }}, {{ provin…" at bounding box center [386, 207] width 390 height 51
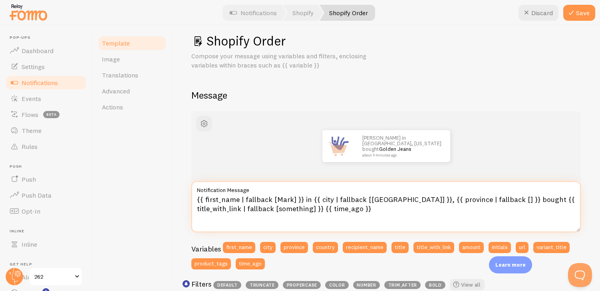
click at [239, 209] on textarea "{{ first_name | fallback [Mark] }} in {{ city | fallback [Dublin] }}, {{ provin…" at bounding box center [386, 207] width 390 height 51
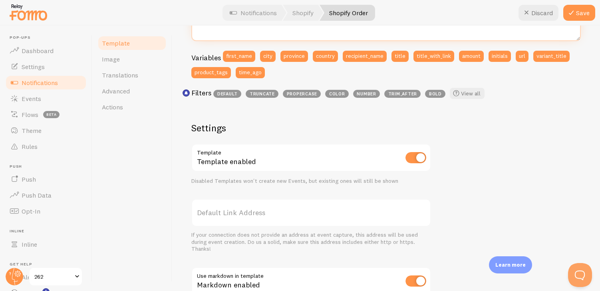
scroll to position [205, 0]
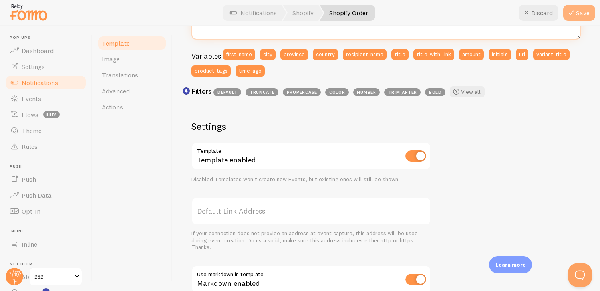
type textarea "{{ first_name | fallback [Mark] }} in {{ city | fallback [Dublin] }}, {{ provin…"
click at [582, 11] on button "Save" at bounding box center [580, 13] width 32 height 16
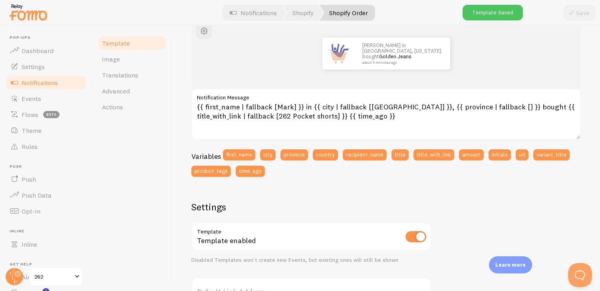
scroll to position [0, 0]
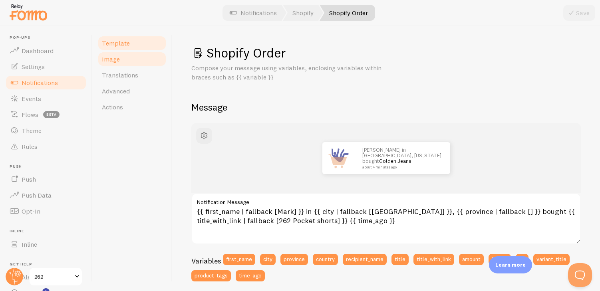
click at [123, 58] on link "Image" at bounding box center [132, 59] width 70 height 16
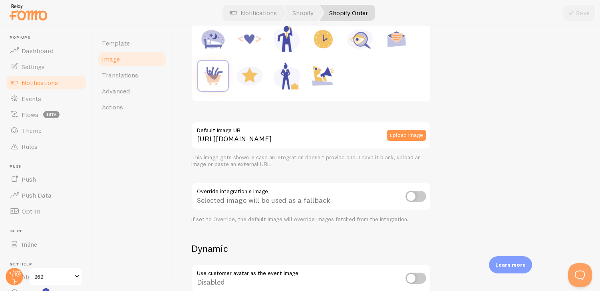
scroll to position [138, 0]
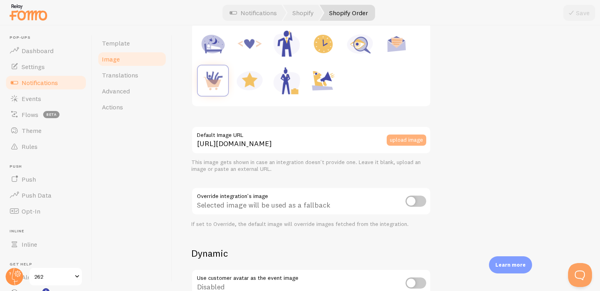
click at [401, 142] on button "upload image" at bounding box center [407, 140] width 40 height 11
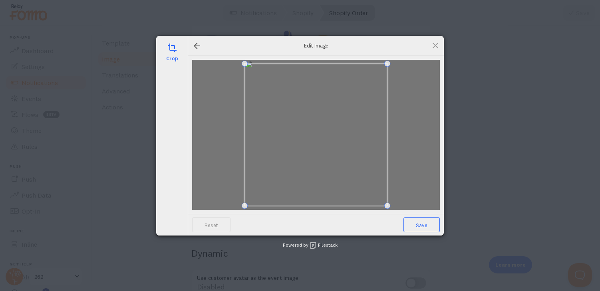
click at [426, 225] on span "Save" at bounding box center [422, 224] width 36 height 15
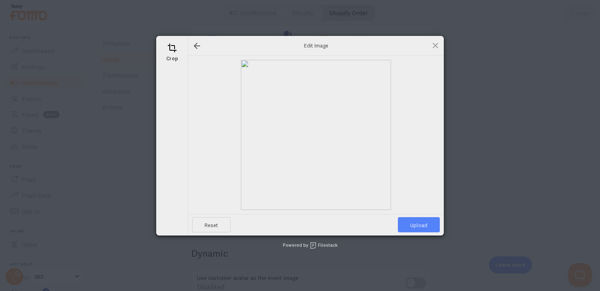
click at [419, 224] on span "Upload" at bounding box center [419, 224] width 42 height 15
type input "https://process.filestackapi.com/ApqhzE1ldTzuKSj33adqez/resize=width:170,height…"
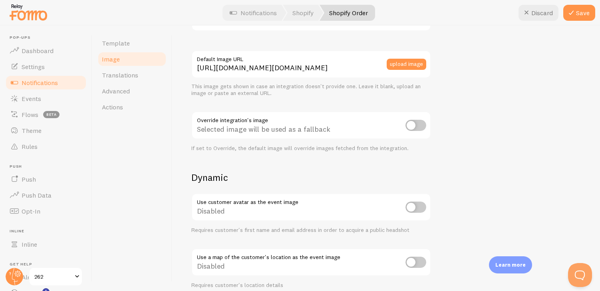
scroll to position [217, 0]
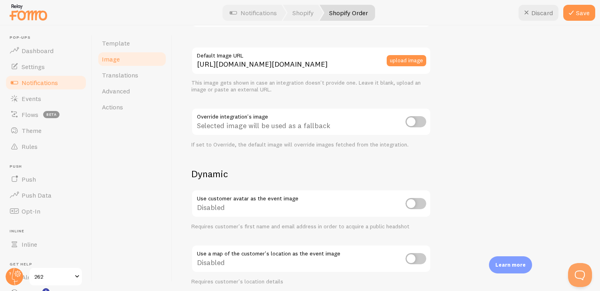
click at [418, 207] on input "checkbox" at bounding box center [416, 203] width 21 height 11
checkbox input "true"
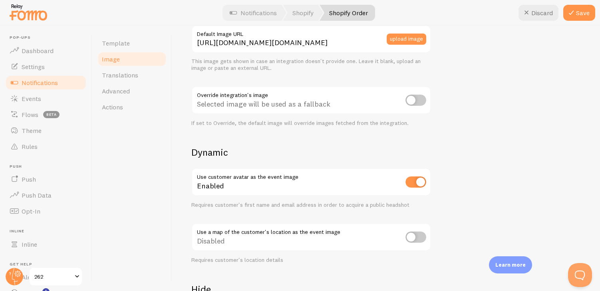
scroll to position [75, 0]
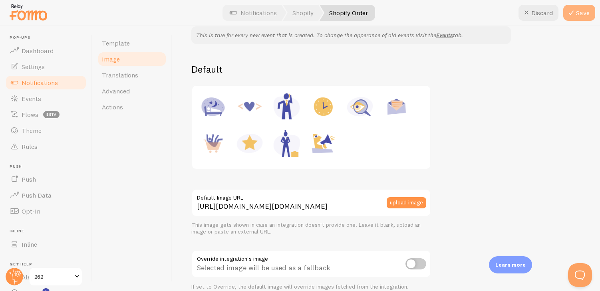
click at [573, 14] on icon at bounding box center [572, 13] width 10 height 10
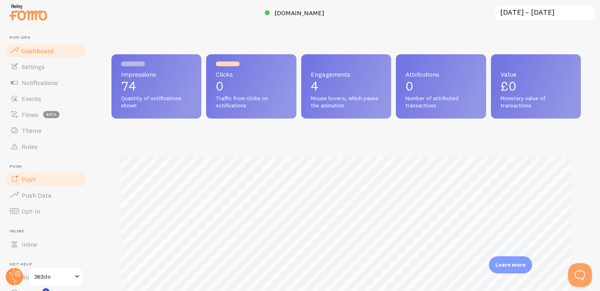
scroll to position [55, 0]
